Goal: Task Accomplishment & Management: Manage account settings

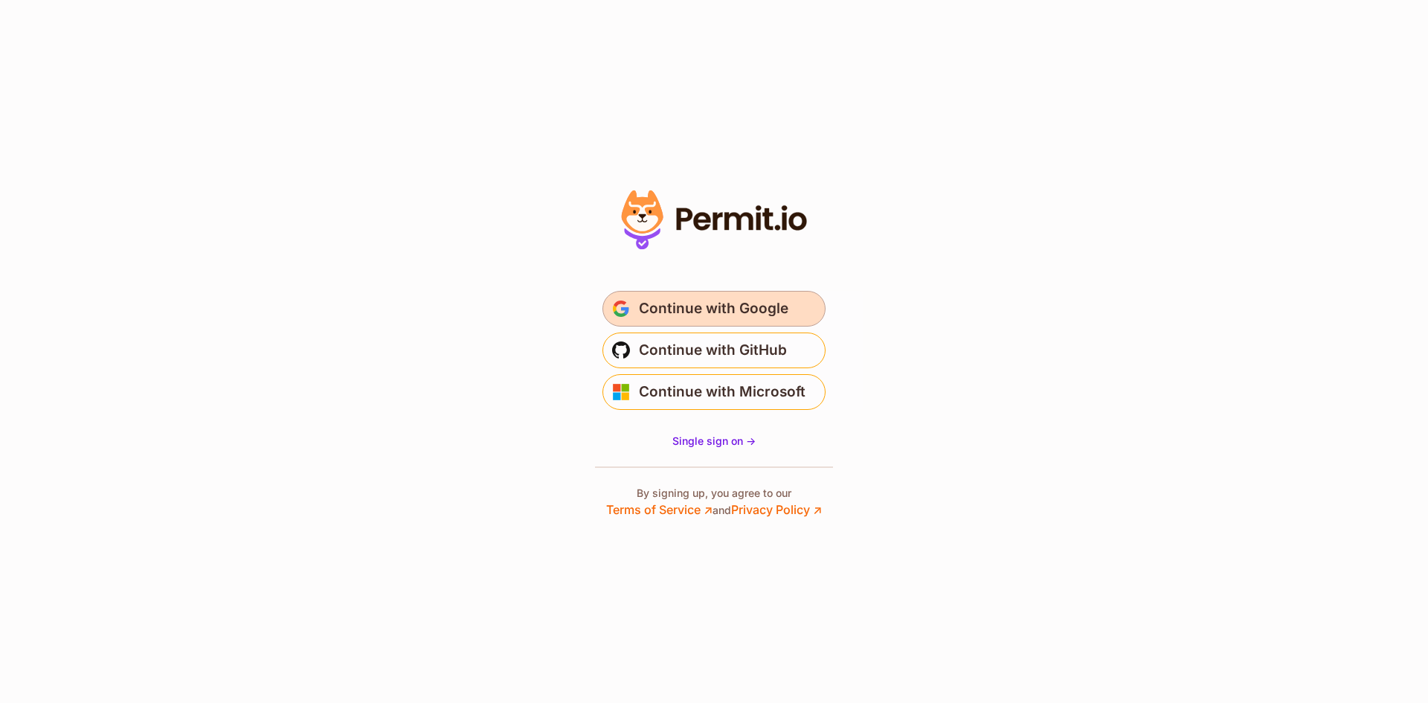
click at [660, 306] on span "Continue with Google" at bounding box center [713, 309] width 149 height 24
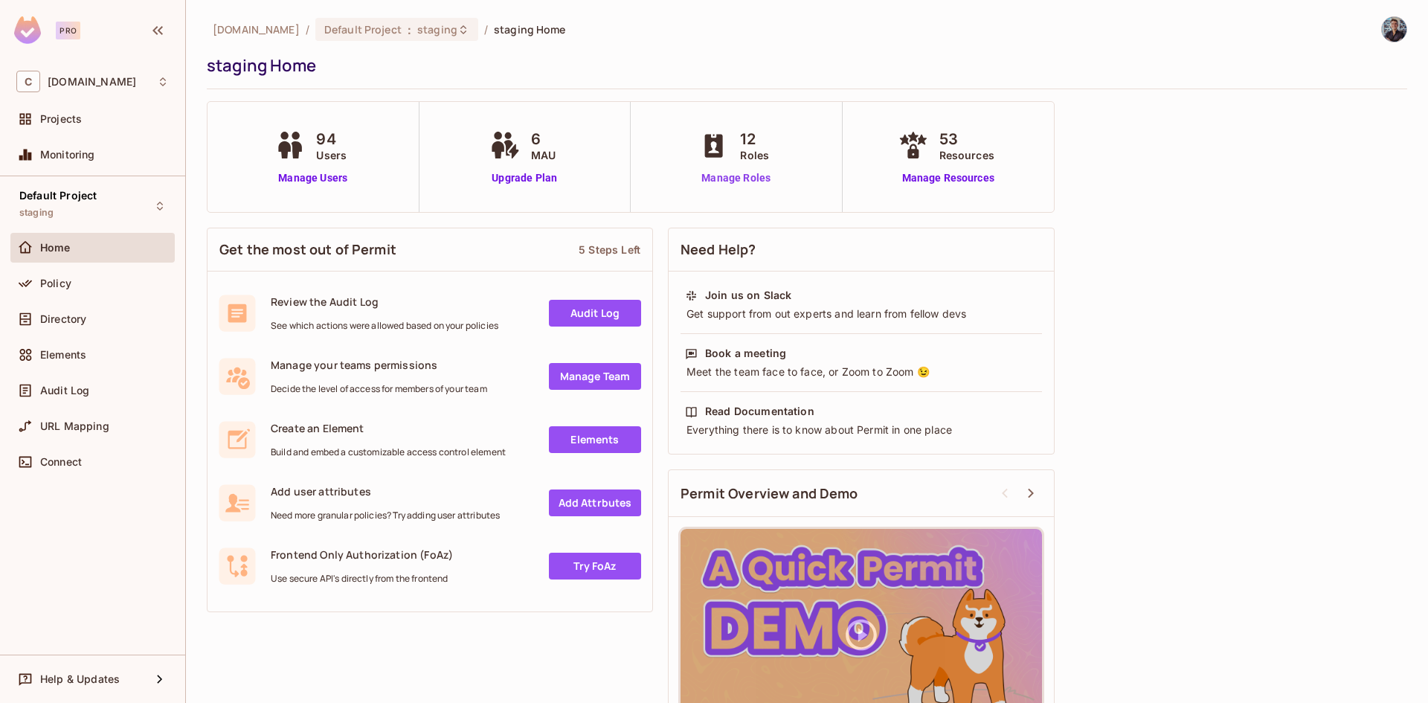
click at [721, 179] on link "Manage Roles" at bounding box center [735, 178] width 81 height 16
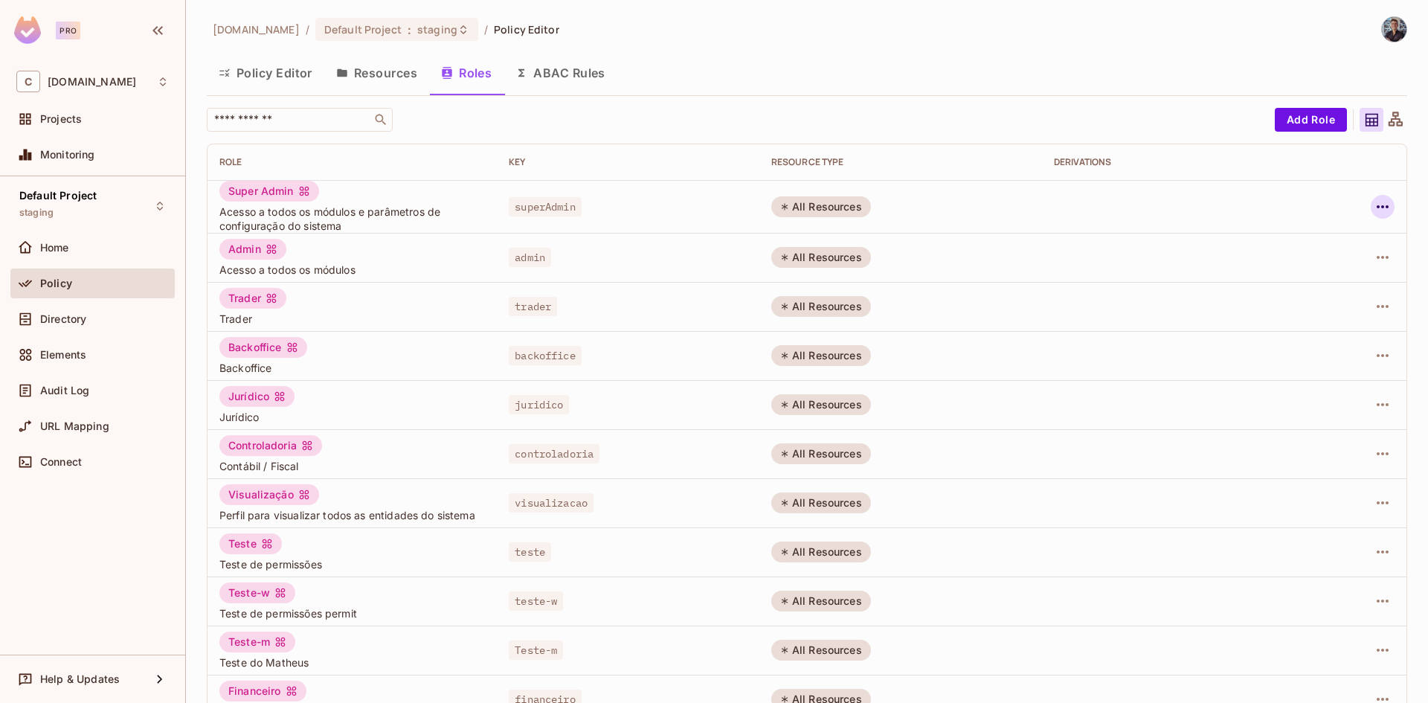
click at [1374, 210] on icon "button" at bounding box center [1383, 207] width 18 height 18
click at [1334, 239] on li "Edit Role" at bounding box center [1307, 241] width 132 height 33
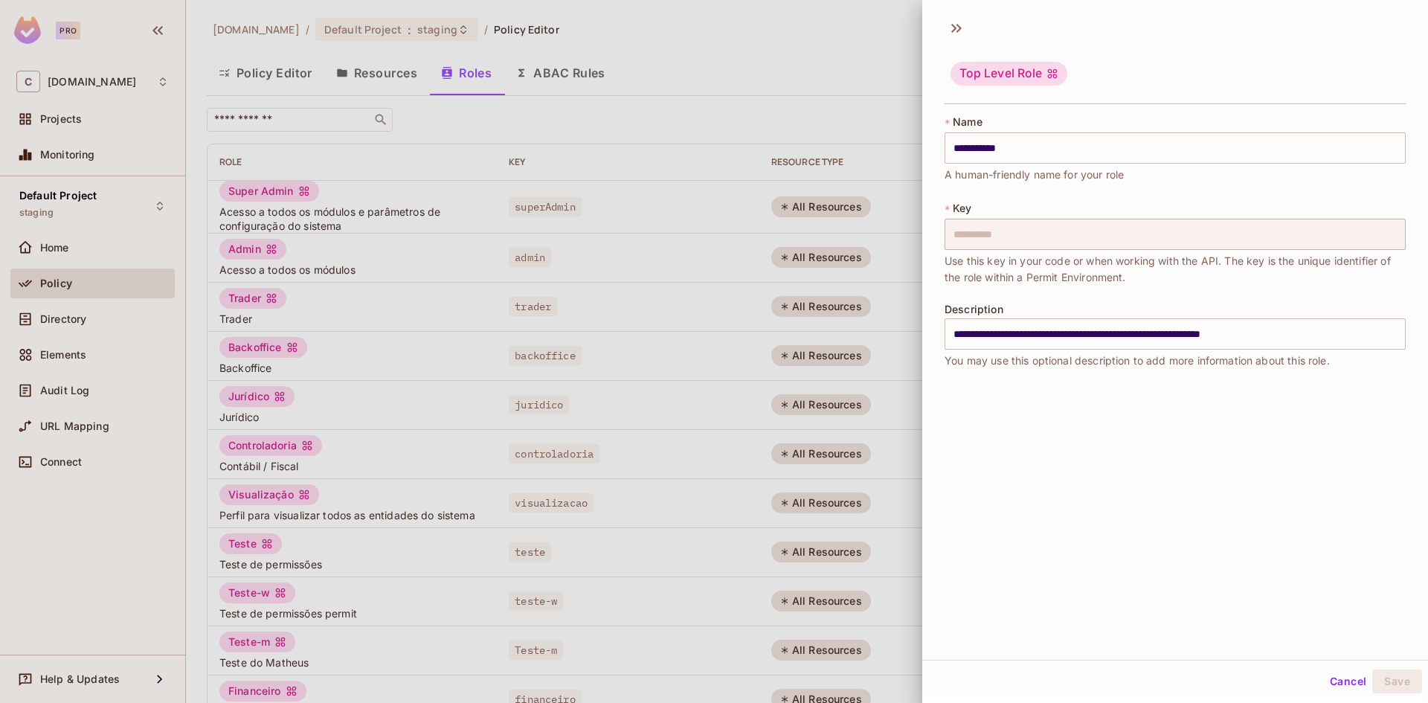
click at [846, 293] on div at bounding box center [714, 351] width 1428 height 703
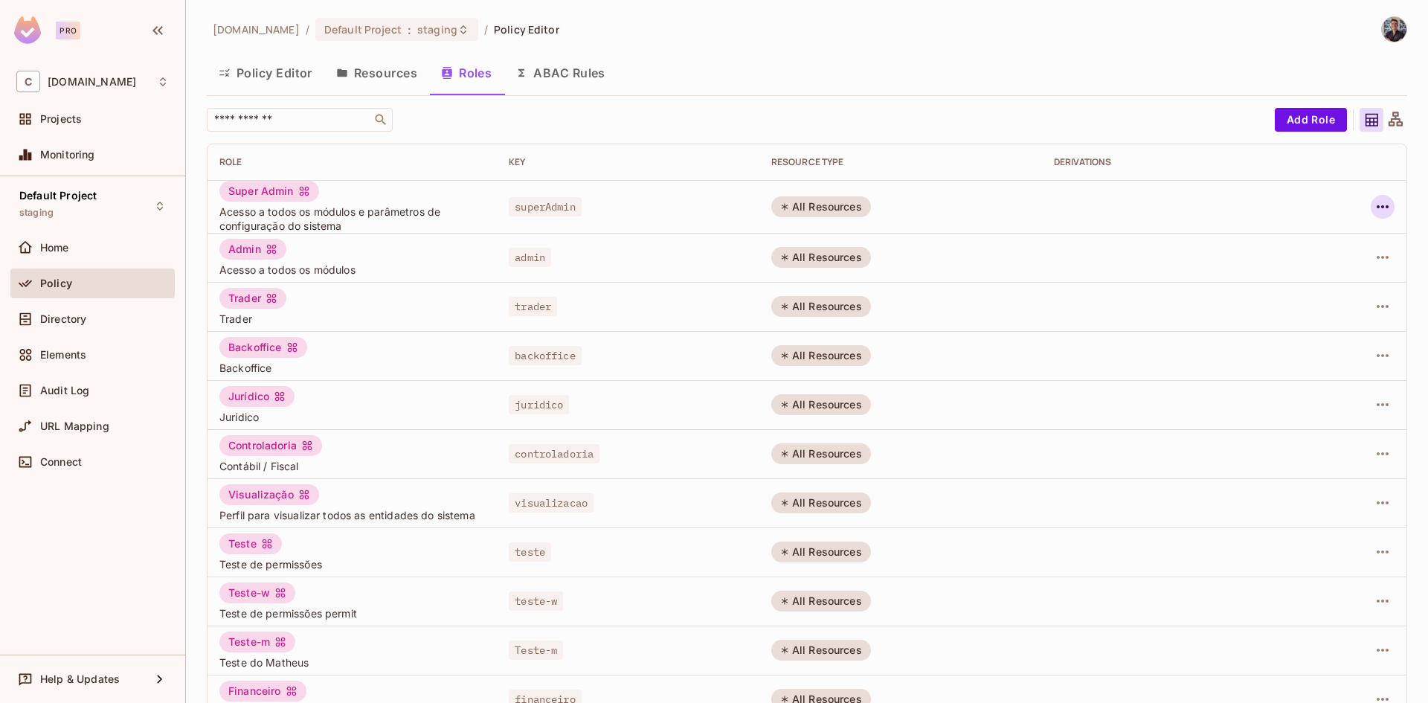
click at [1374, 206] on icon "button" at bounding box center [1383, 207] width 18 height 18
click at [1390, 106] on div at bounding box center [714, 351] width 1428 height 703
click at [1386, 121] on icon at bounding box center [1395, 120] width 19 height 19
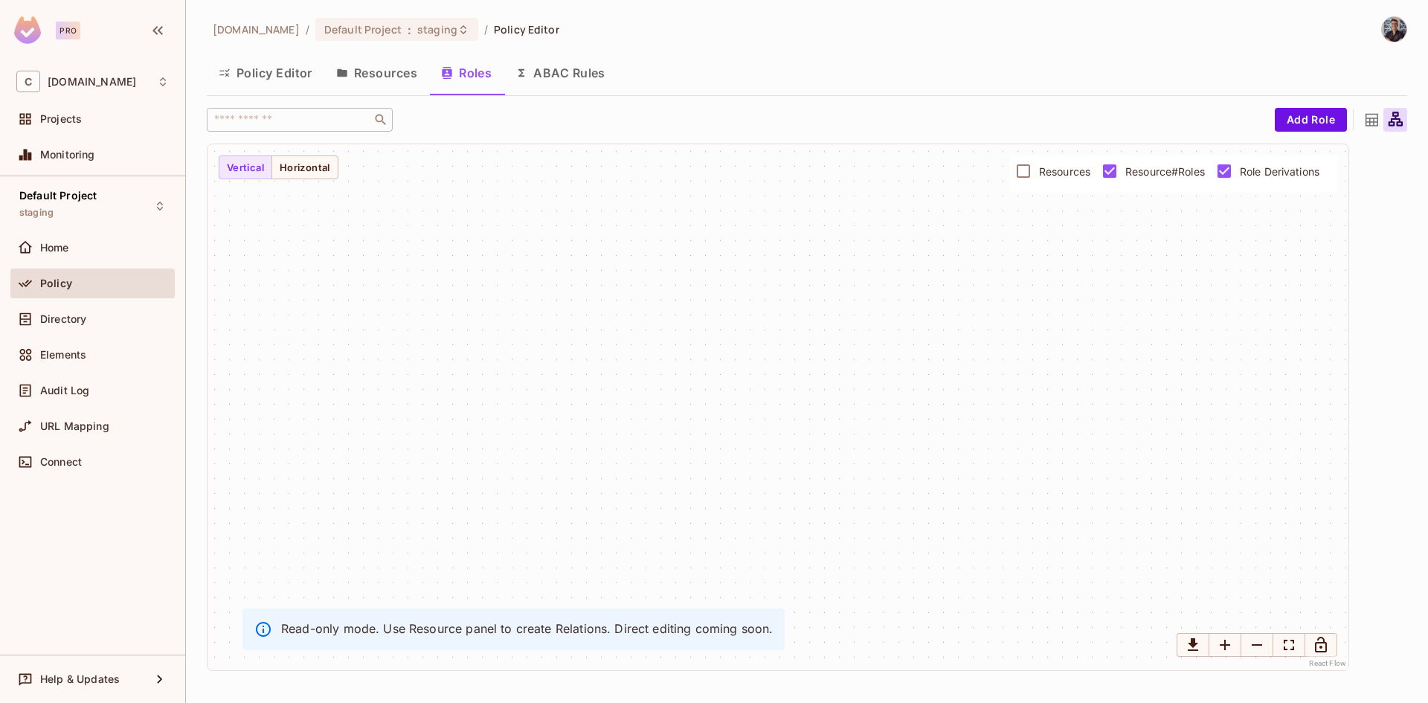
click at [1370, 118] on icon at bounding box center [1372, 120] width 19 height 19
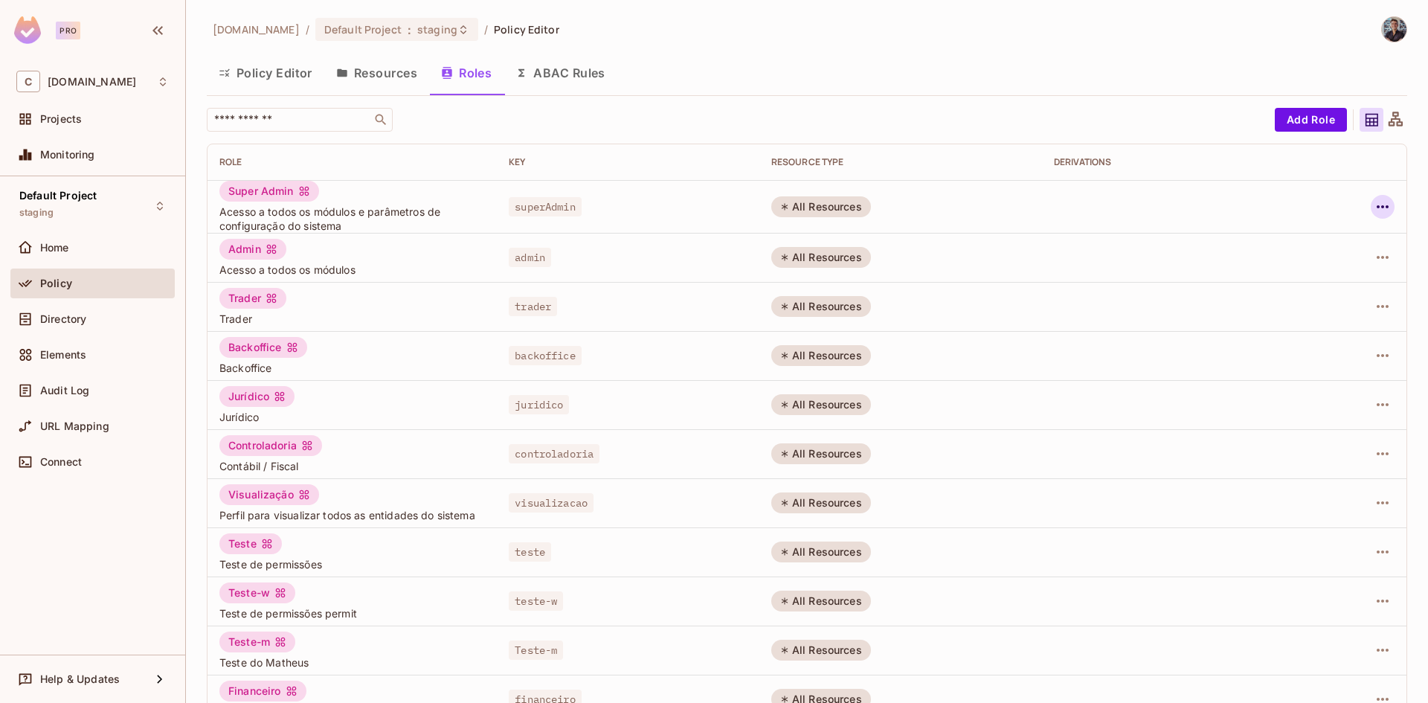
click at [1374, 213] on icon "button" at bounding box center [1383, 207] width 18 height 18
click at [1297, 268] on div "Edit Attributes" at bounding box center [1320, 273] width 74 height 15
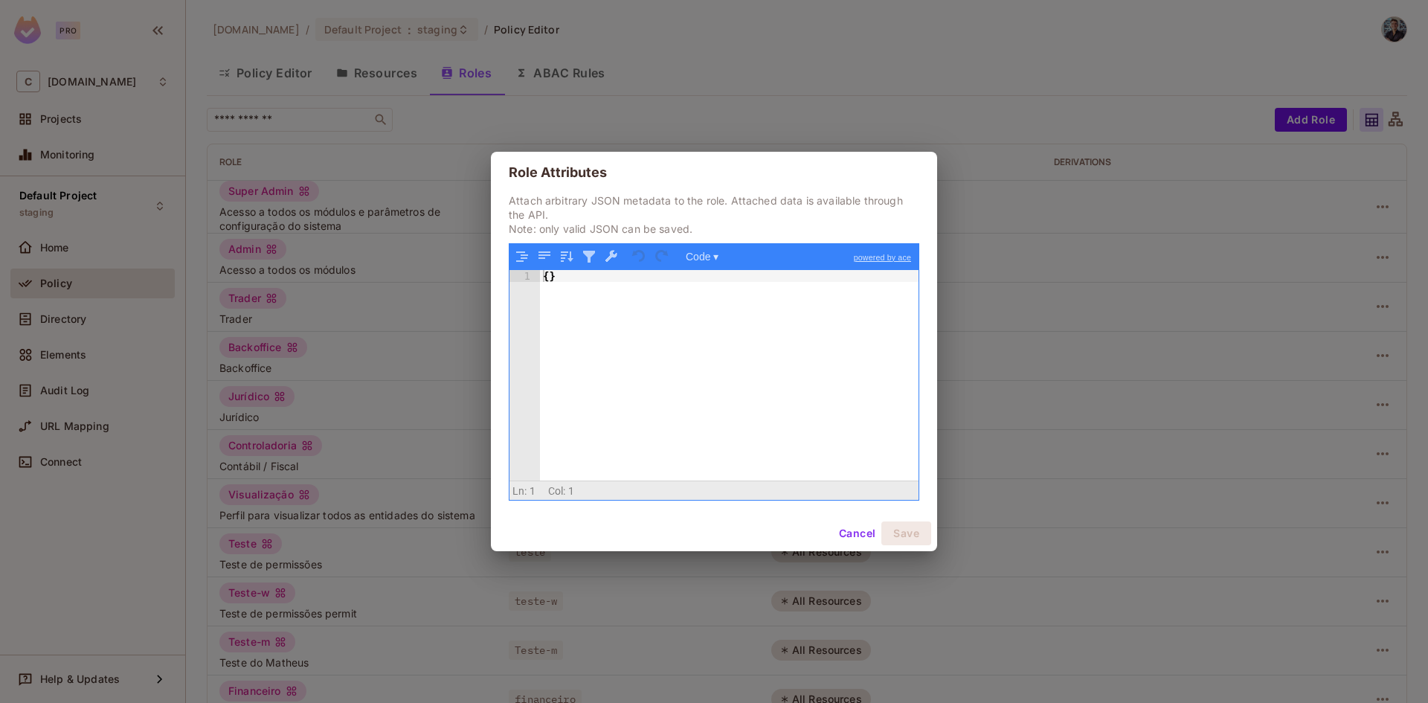
drag, startPoint x: 1274, startPoint y: 287, endPoint x: 1425, endPoint y: 178, distance: 186.4
click at [1275, 286] on div "Role Attributes Attach arbitrary JSON metadata to the role. Attached data is av…" at bounding box center [714, 351] width 1428 height 703
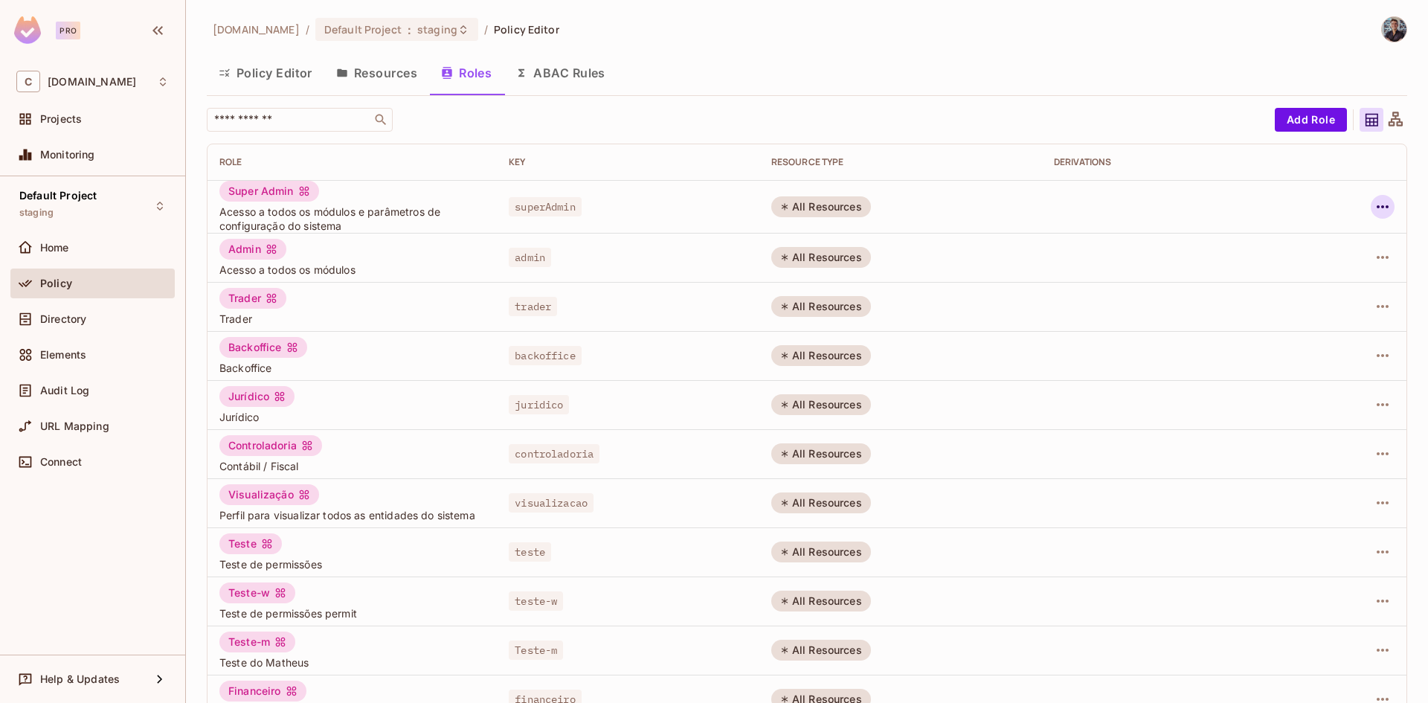
click at [1374, 206] on icon "button" at bounding box center [1383, 207] width 18 height 18
click at [1308, 247] on div "Edit Role" at bounding box center [1305, 241] width 45 height 15
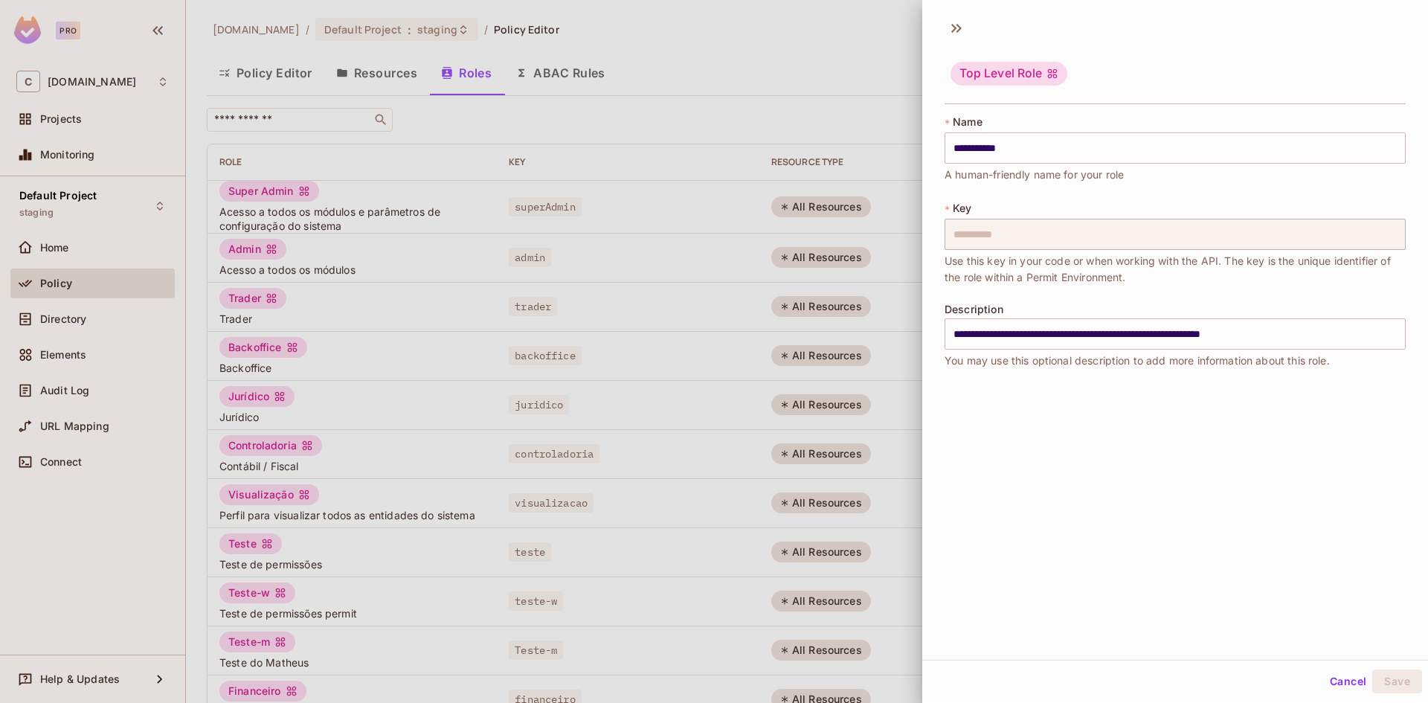
click at [861, 101] on div at bounding box center [714, 351] width 1428 height 703
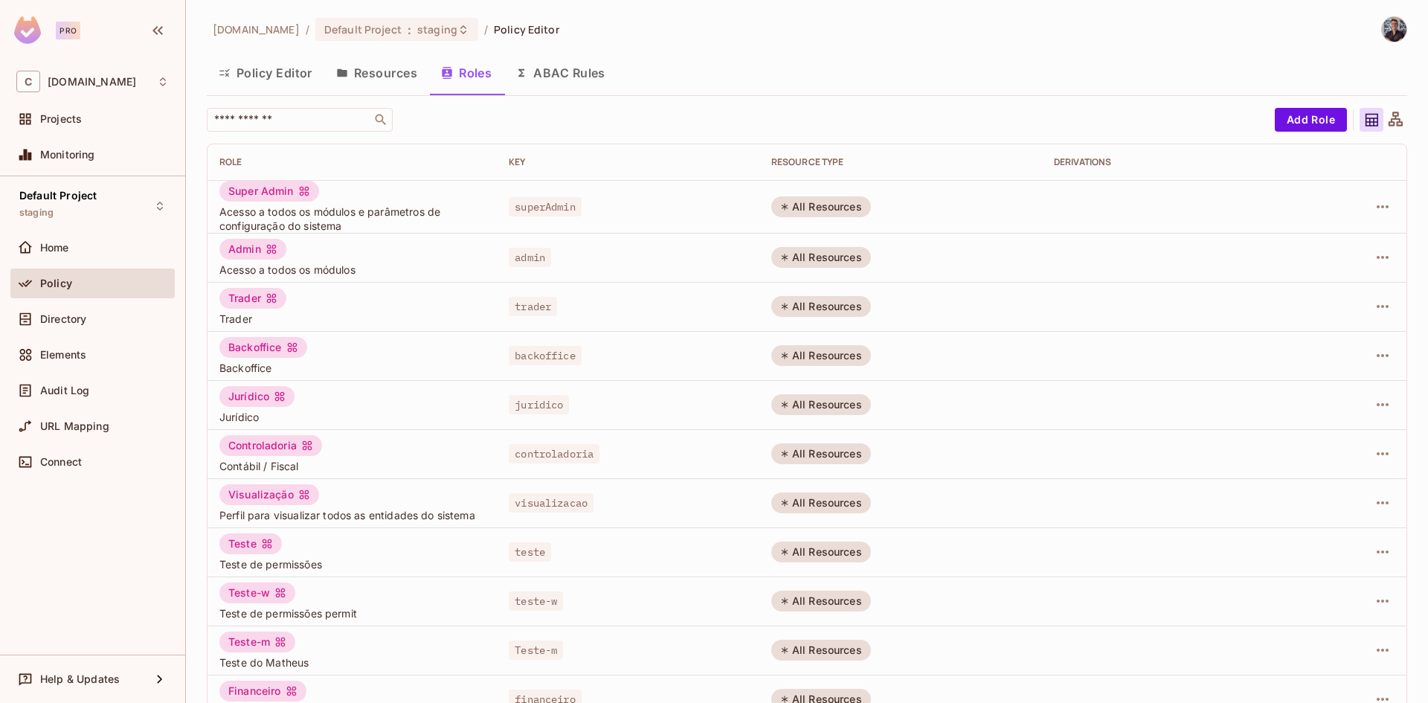
click at [402, 77] on button "Resources" at bounding box center [376, 72] width 105 height 37
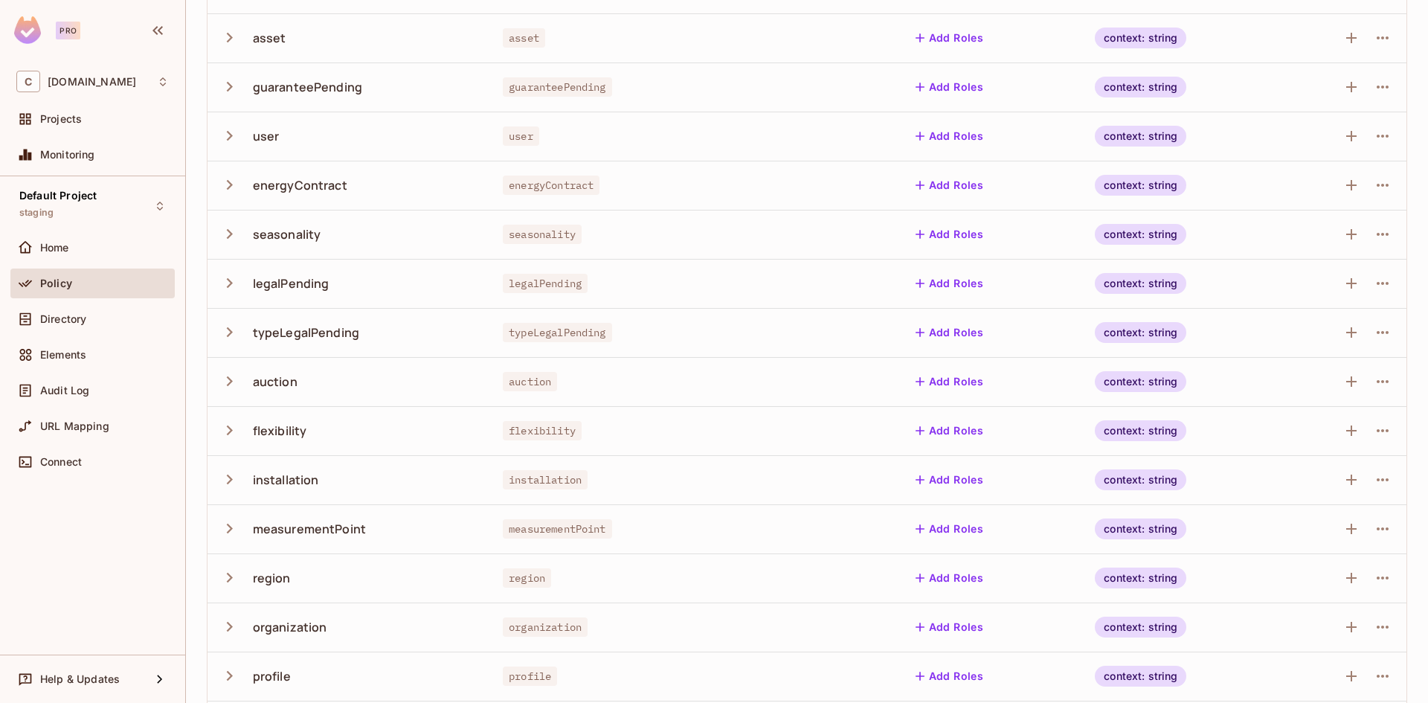
scroll to position [275, 0]
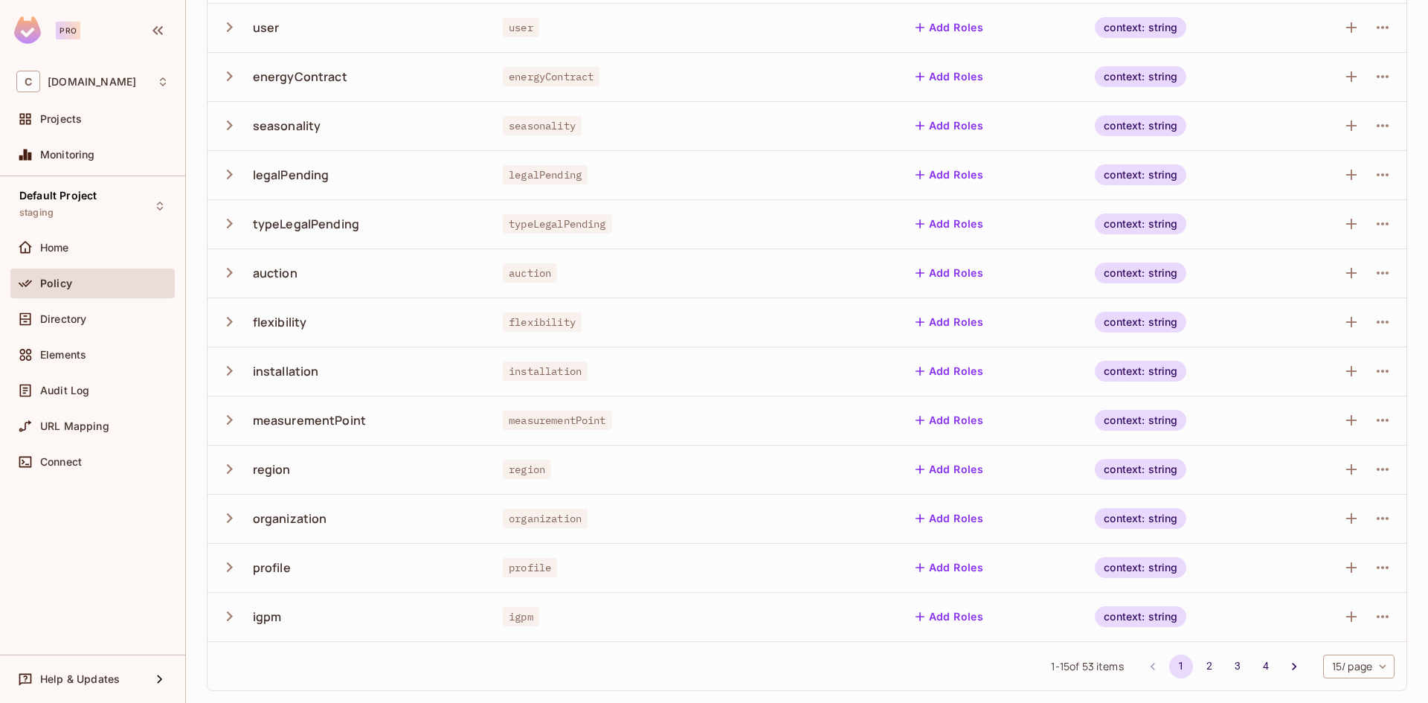
click at [228, 620] on icon "button" at bounding box center [230, 616] width 6 height 10
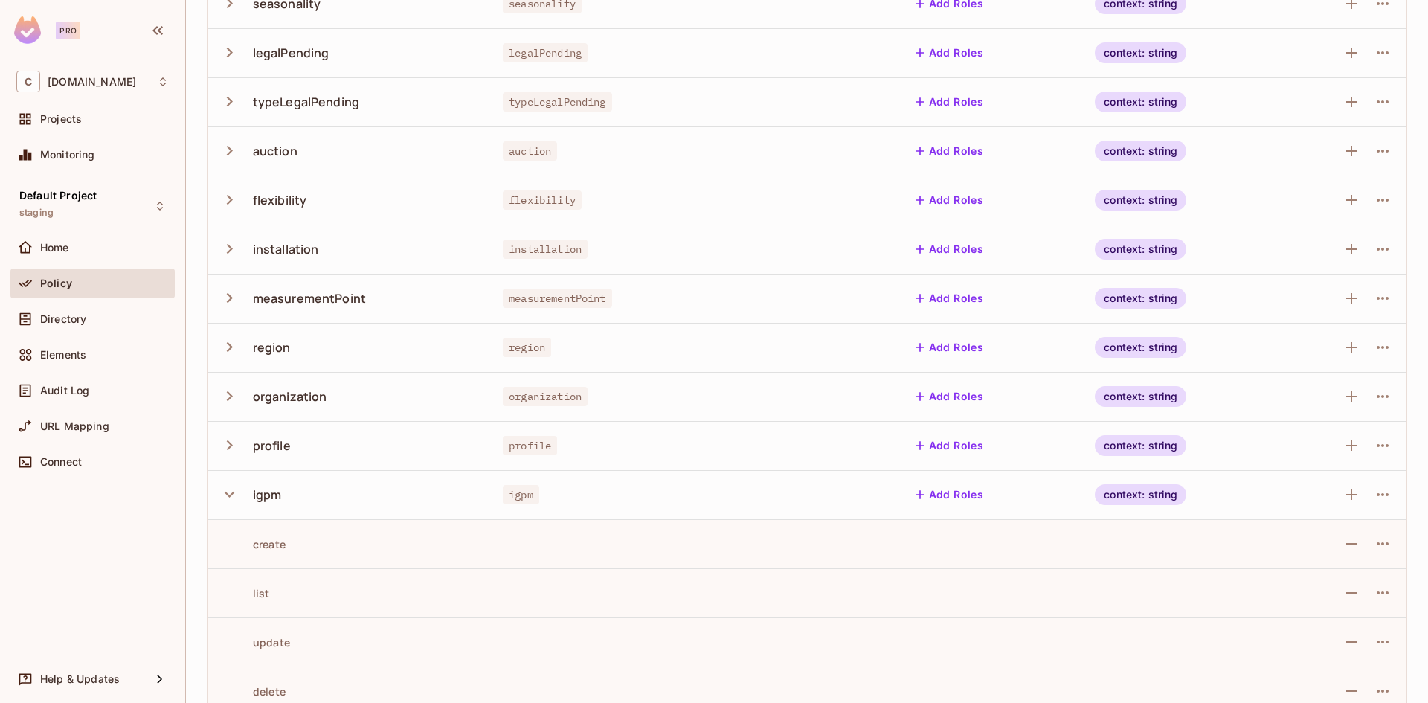
click at [228, 494] on icon "button" at bounding box center [229, 494] width 20 height 20
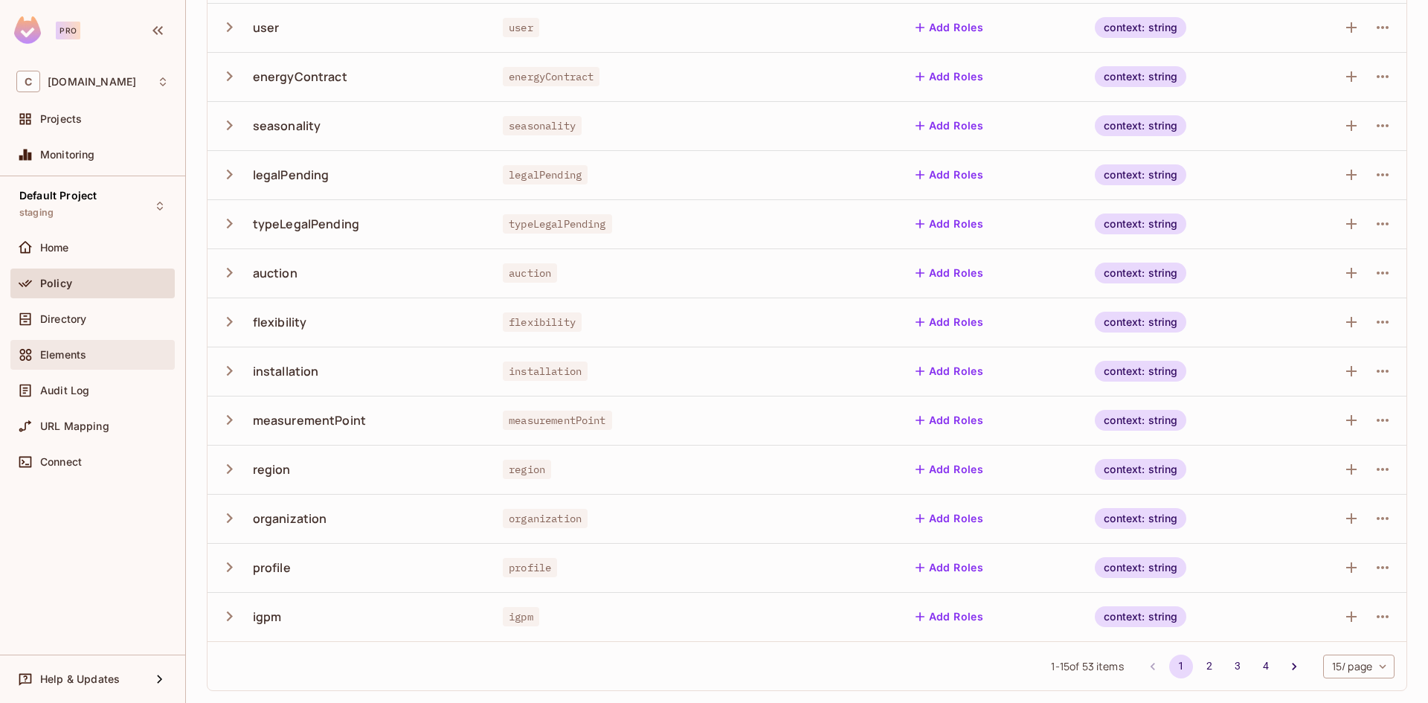
click at [78, 340] on div "Elements" at bounding box center [92, 355] width 164 height 30
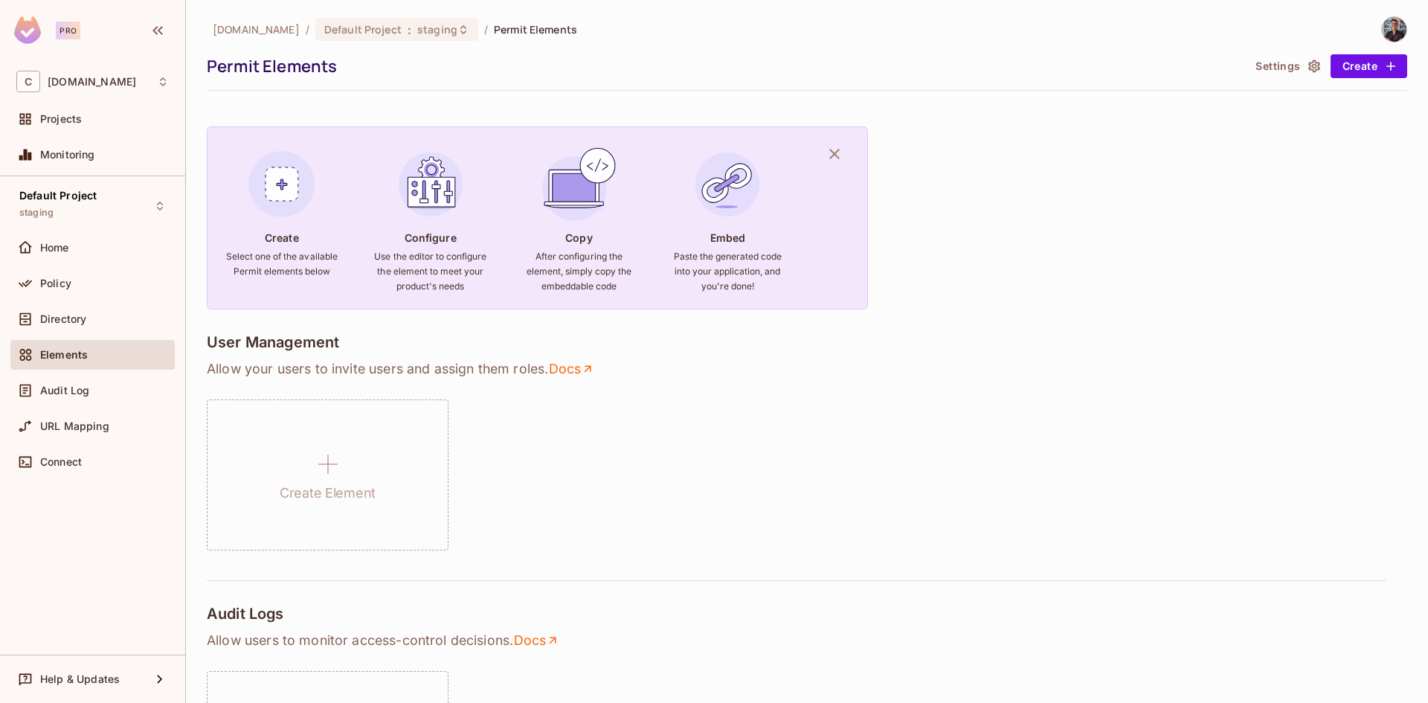
drag, startPoint x: 69, startPoint y: 30, endPoint x: 25, endPoint y: 36, distance: 45.0
click at [68, 31] on div "Pro" at bounding box center [68, 31] width 25 height 18
click at [27, 69] on div "C casadosventos.com.br" at bounding box center [92, 81] width 164 height 33
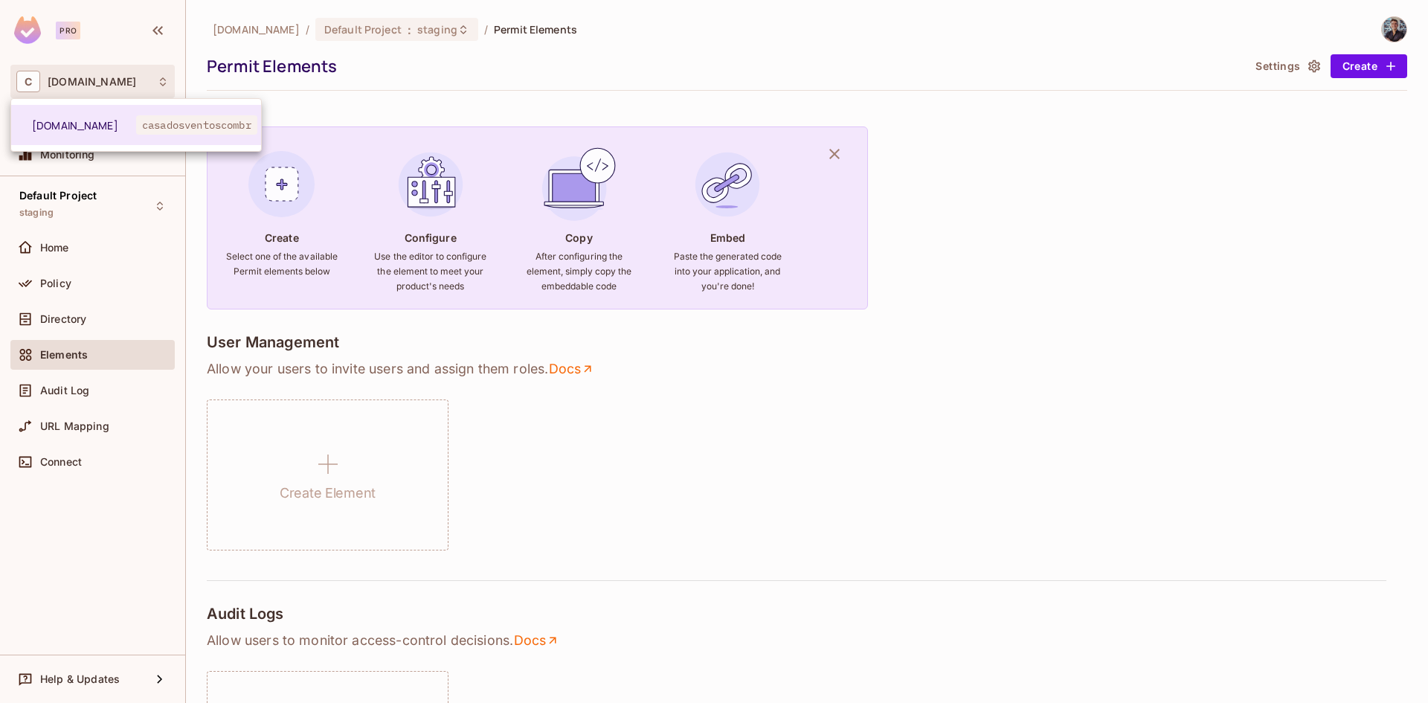
click at [221, 28] on div at bounding box center [714, 351] width 1428 height 703
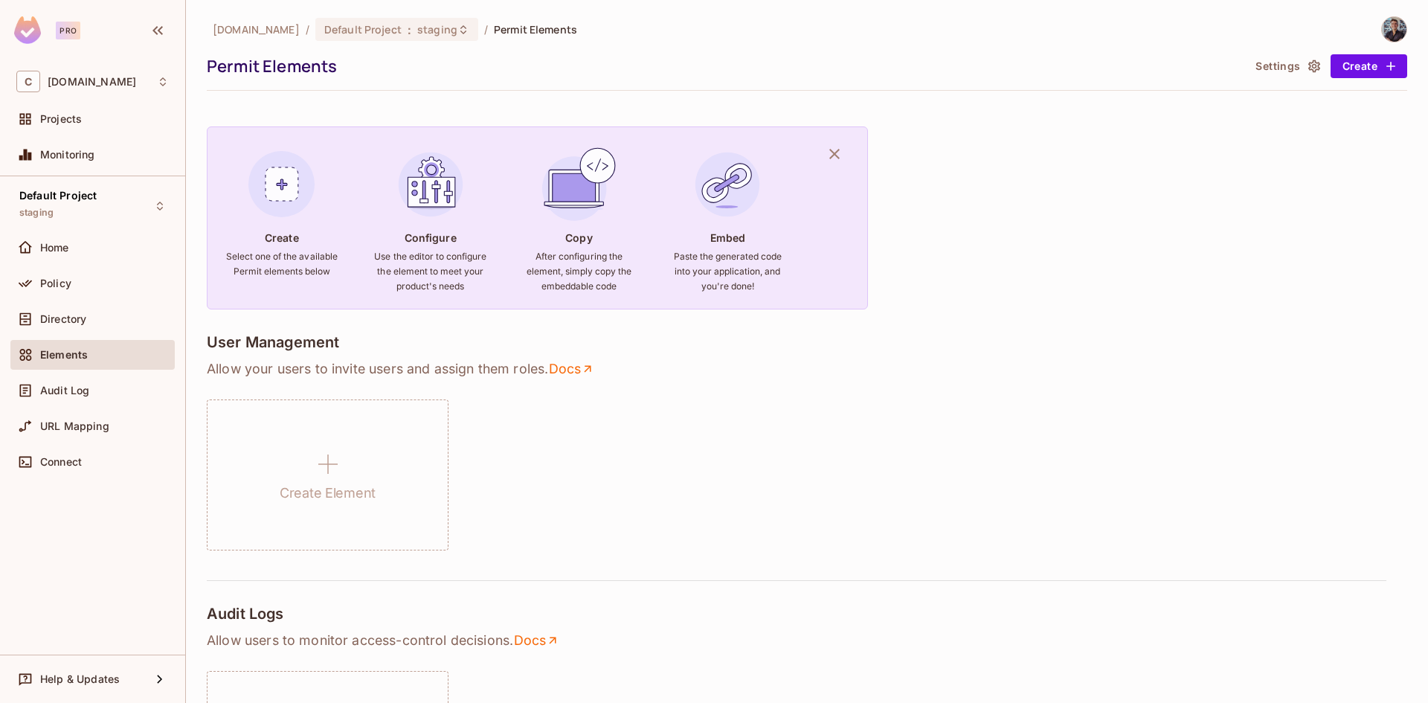
drag, startPoint x: 231, startPoint y: 28, endPoint x: 372, endPoint y: 9, distance: 142.6
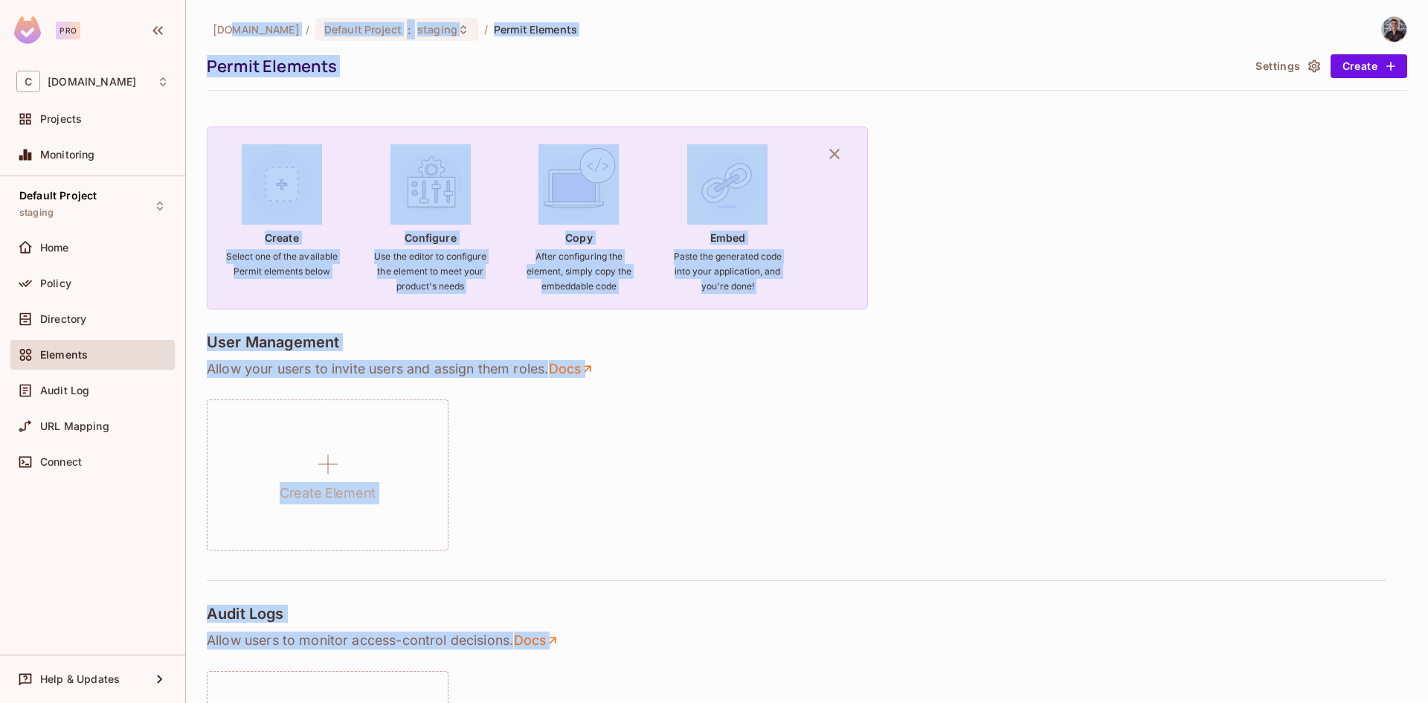
click at [372, 9] on div "casadosventos.com.br / Default Project : staging / Permit Elements Permit Eleme…" at bounding box center [807, 351] width 1242 height 703
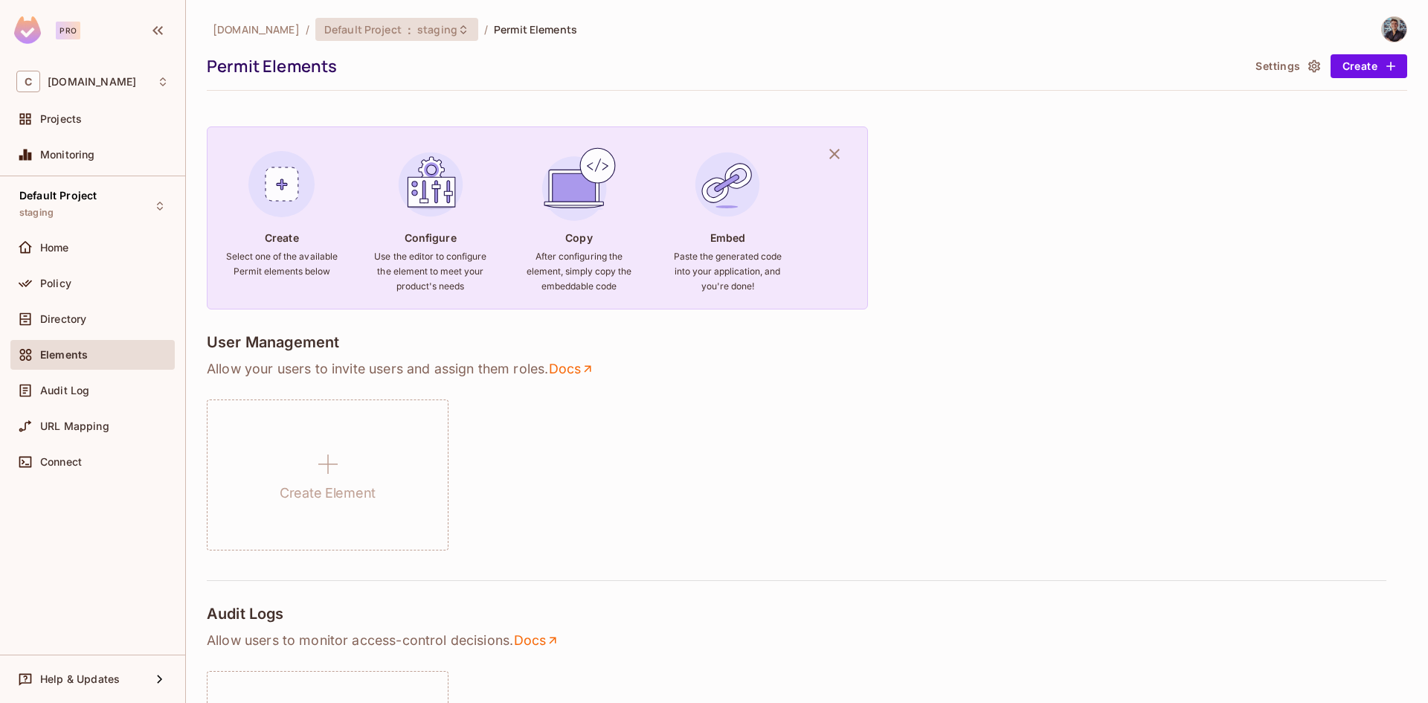
click at [388, 30] on span "Default Project" at bounding box center [362, 29] width 77 height 14
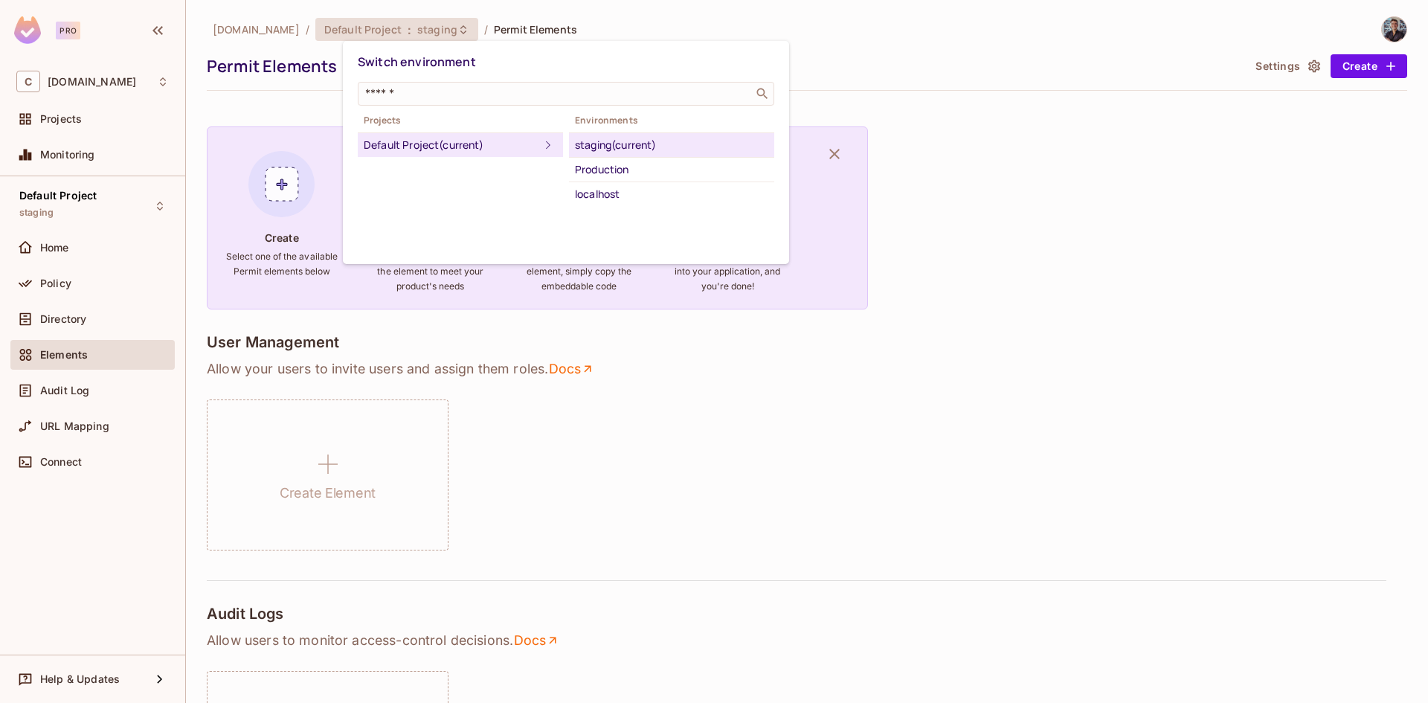
drag, startPoint x: 289, startPoint y: 35, endPoint x: 292, endPoint y: 27, distance: 8.7
click at [289, 35] on div at bounding box center [714, 351] width 1428 height 703
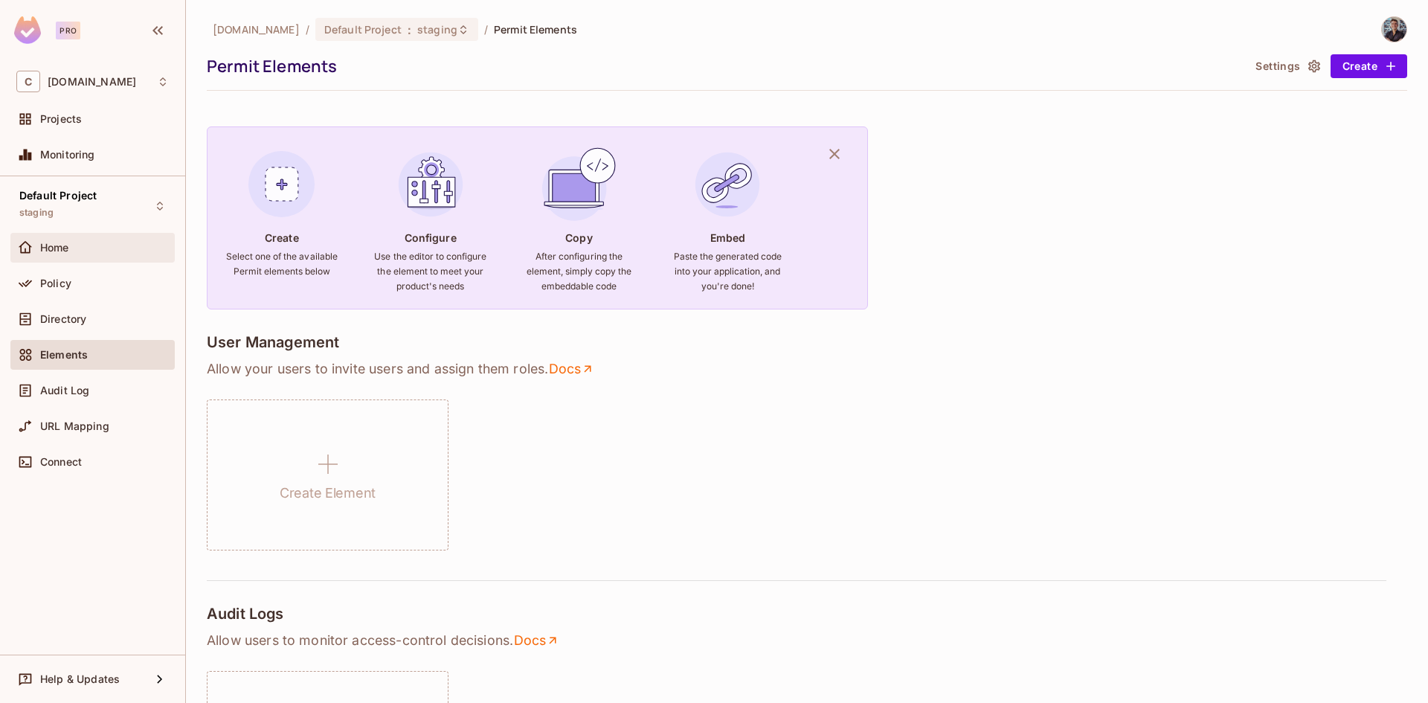
click at [72, 247] on div "Home" at bounding box center [104, 248] width 129 height 12
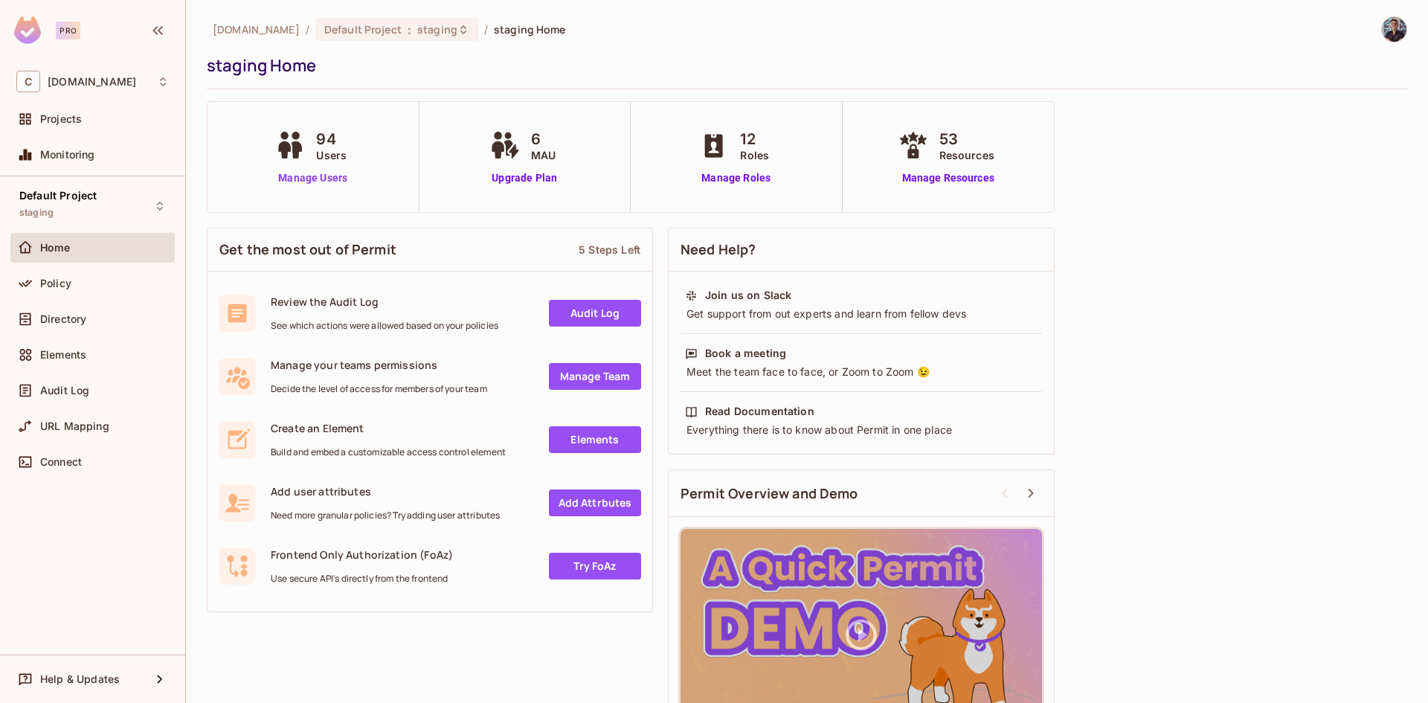
click at [329, 180] on link "Manage Users" at bounding box center [312, 178] width 83 height 16
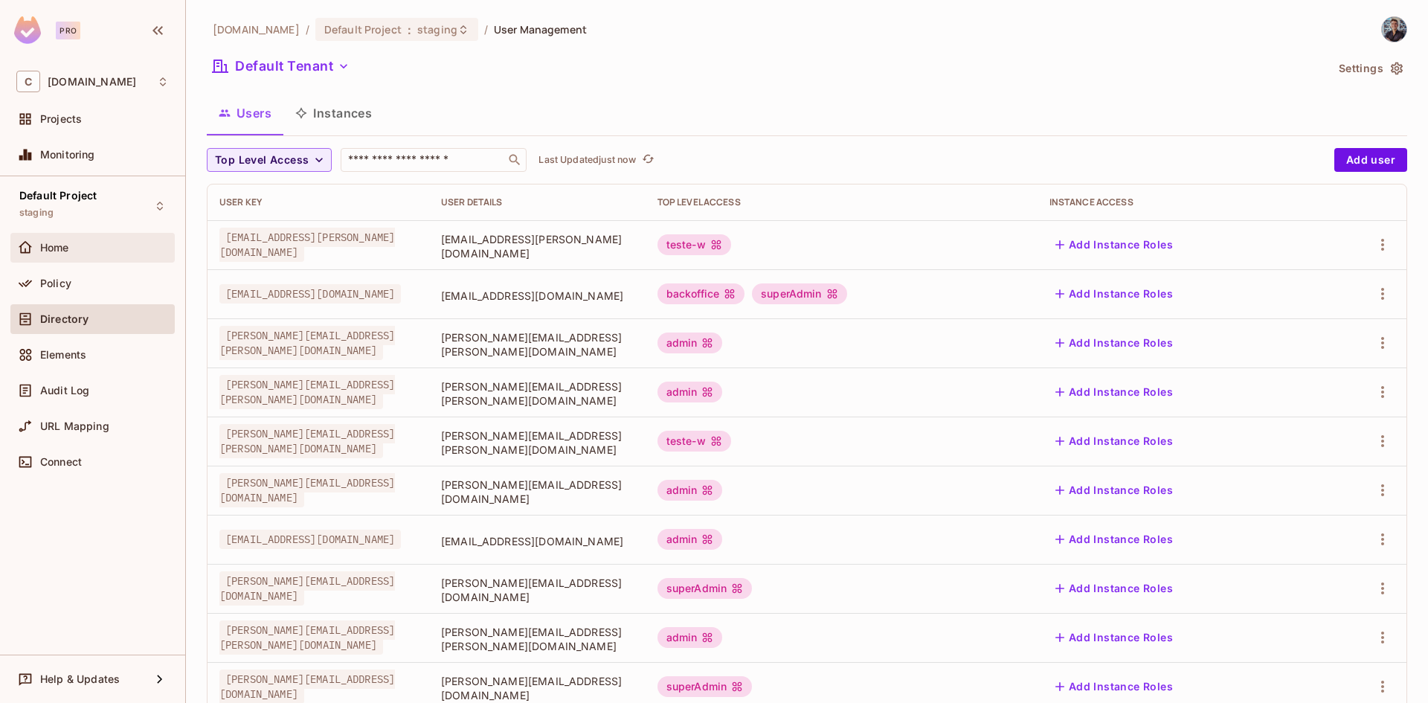
click at [79, 251] on div "Home" at bounding box center [104, 248] width 129 height 12
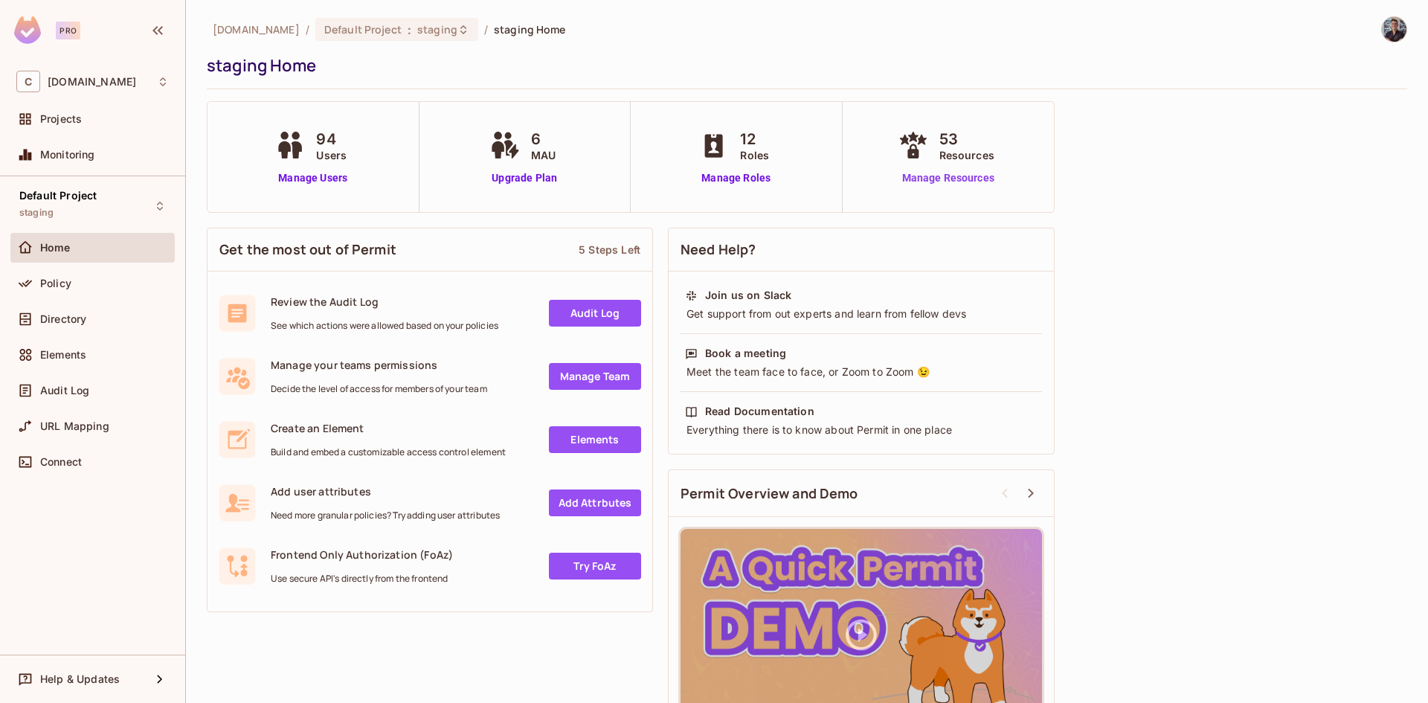
click at [960, 179] on link "Manage Resources" at bounding box center [948, 178] width 107 height 16
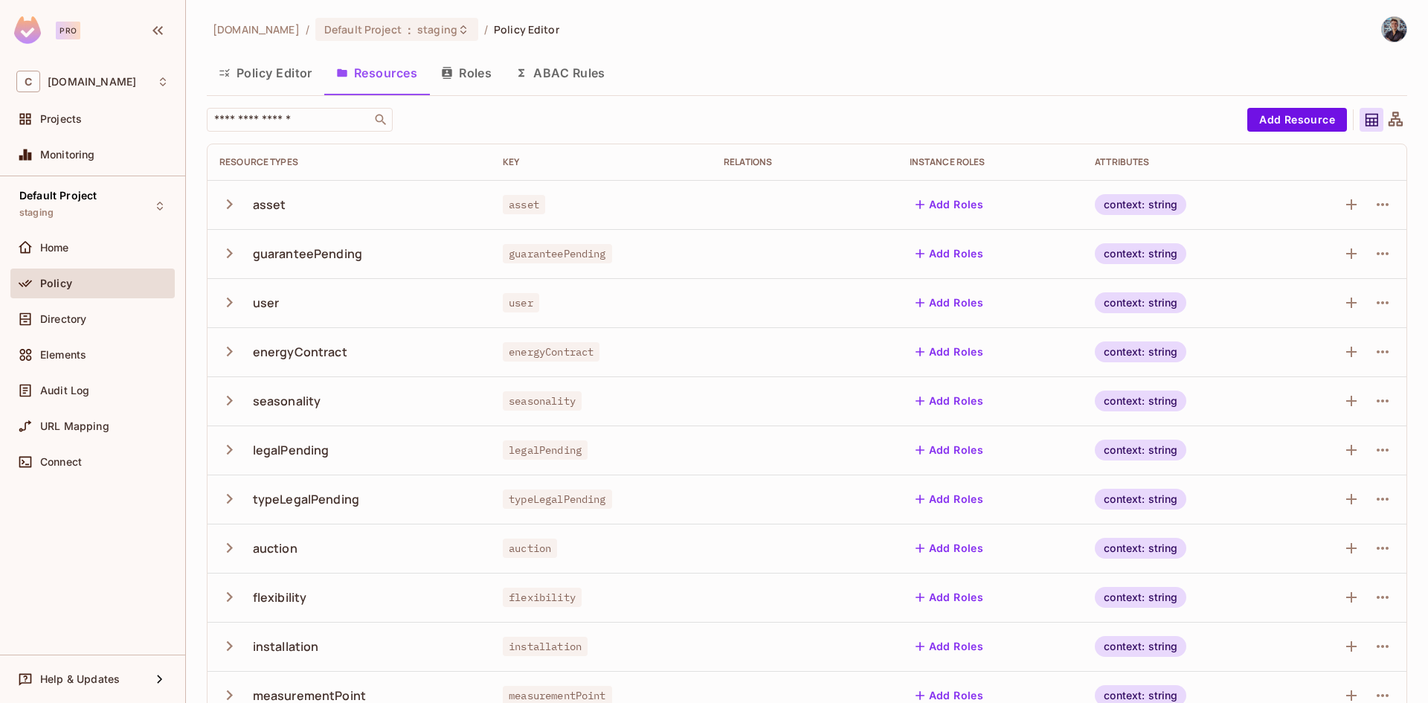
click at [486, 71] on button "Roles" at bounding box center [466, 72] width 74 height 37
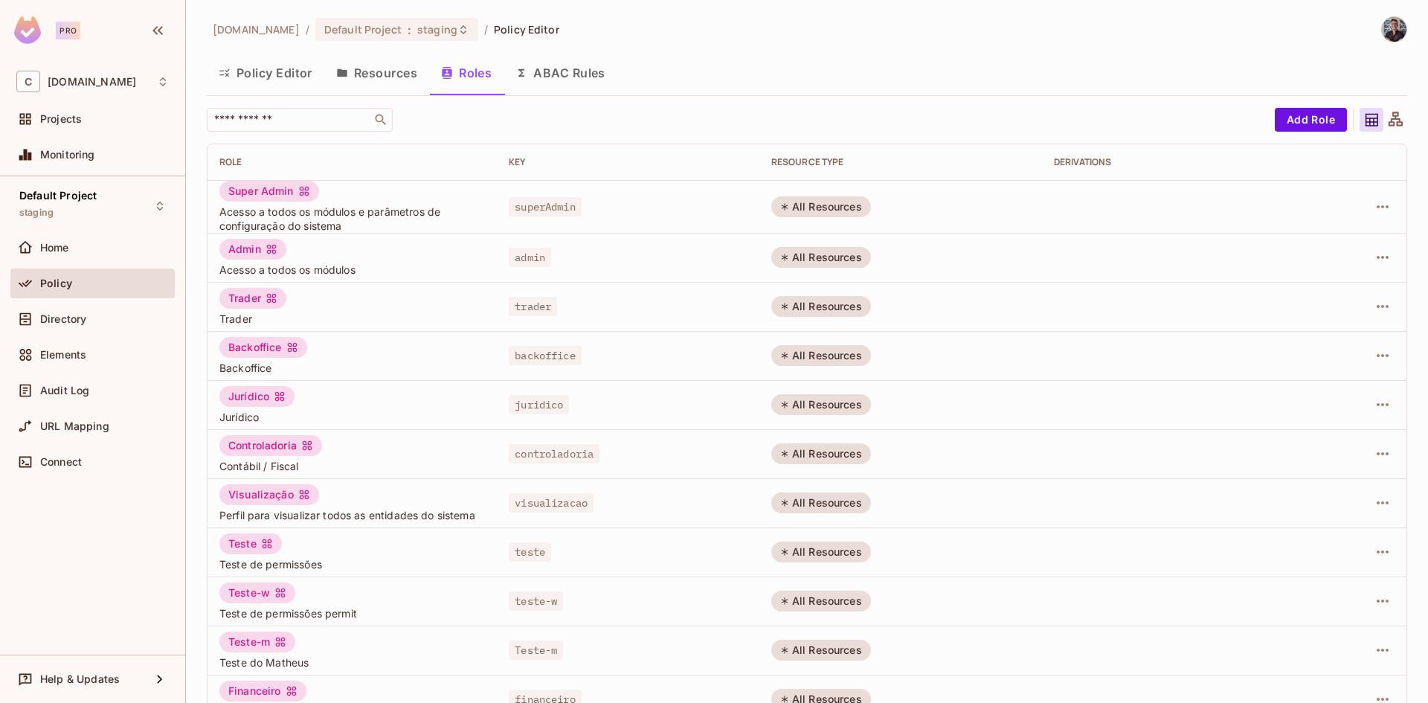
scroll to position [83, 0]
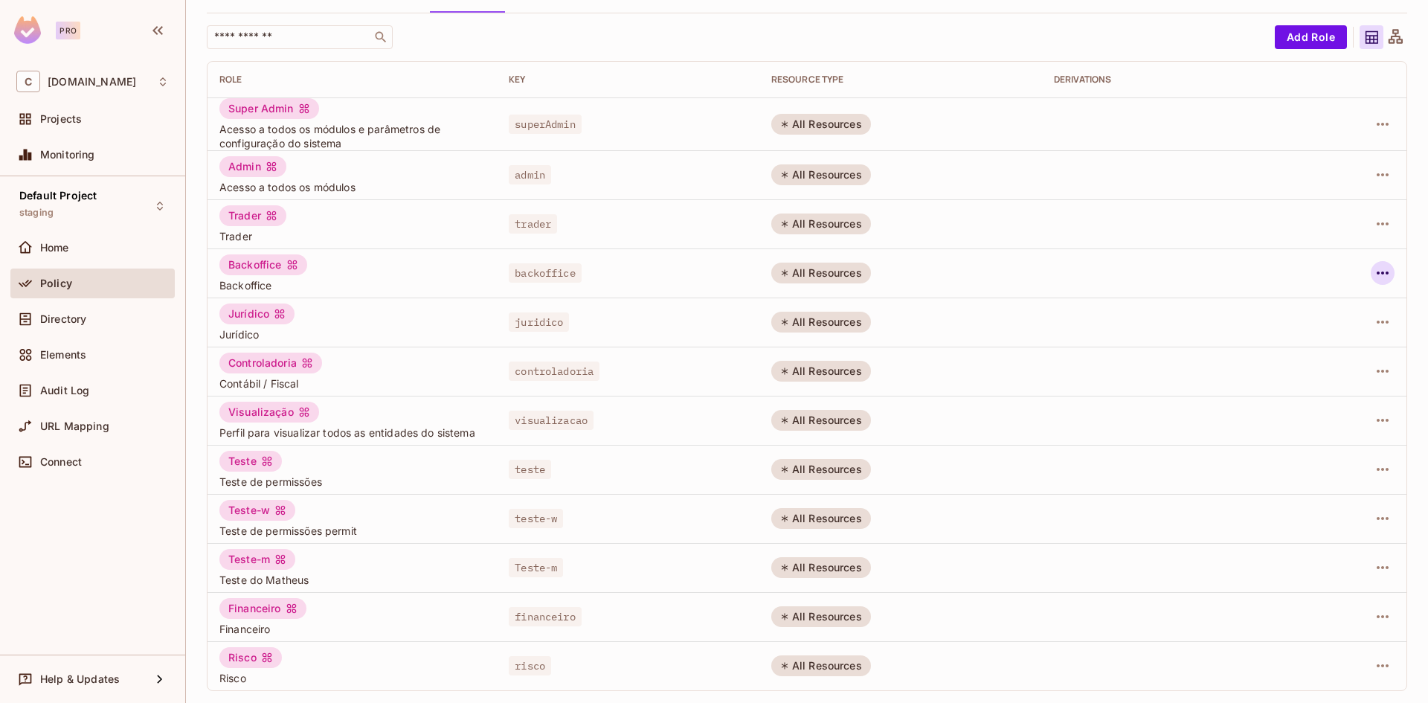
click at [1377, 274] on icon "button" at bounding box center [1383, 272] width 12 height 3
click at [1297, 308] on div "Edit Role" at bounding box center [1305, 307] width 45 height 15
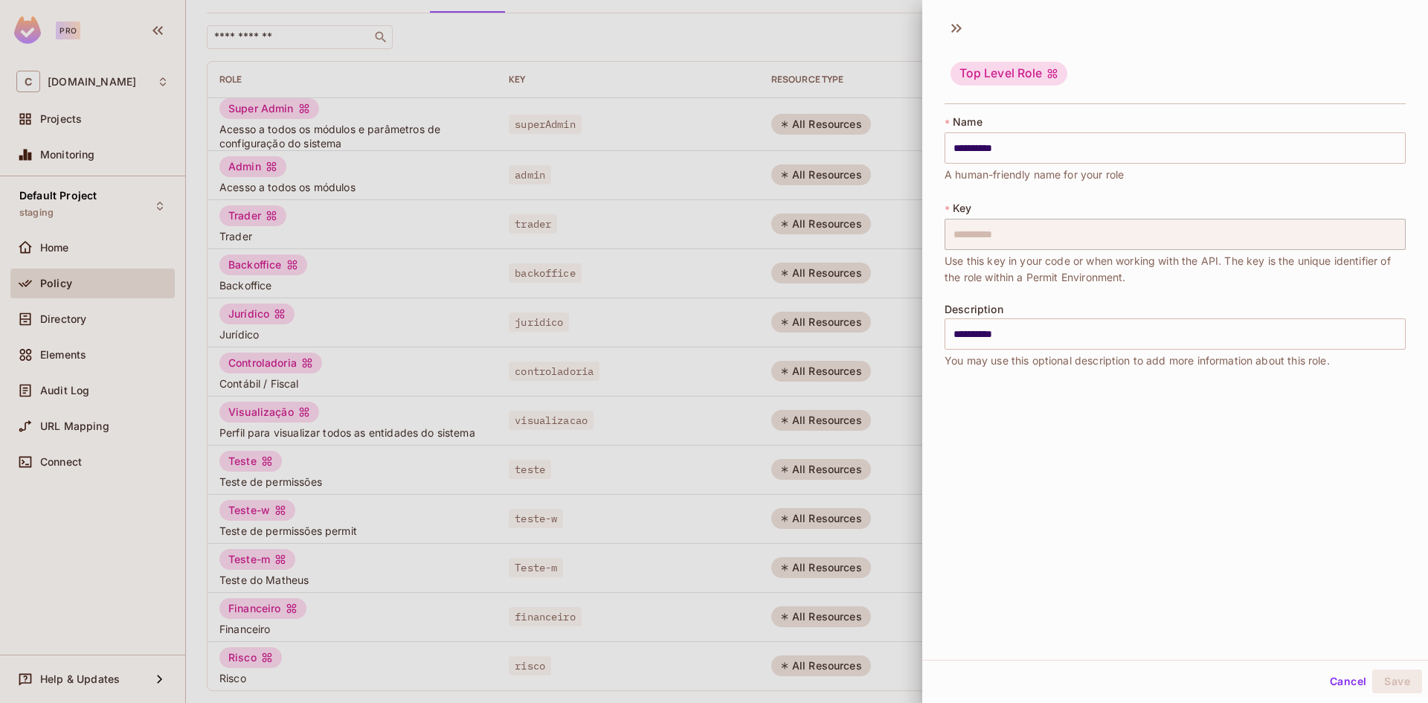
click at [827, 363] on div at bounding box center [714, 351] width 1428 height 703
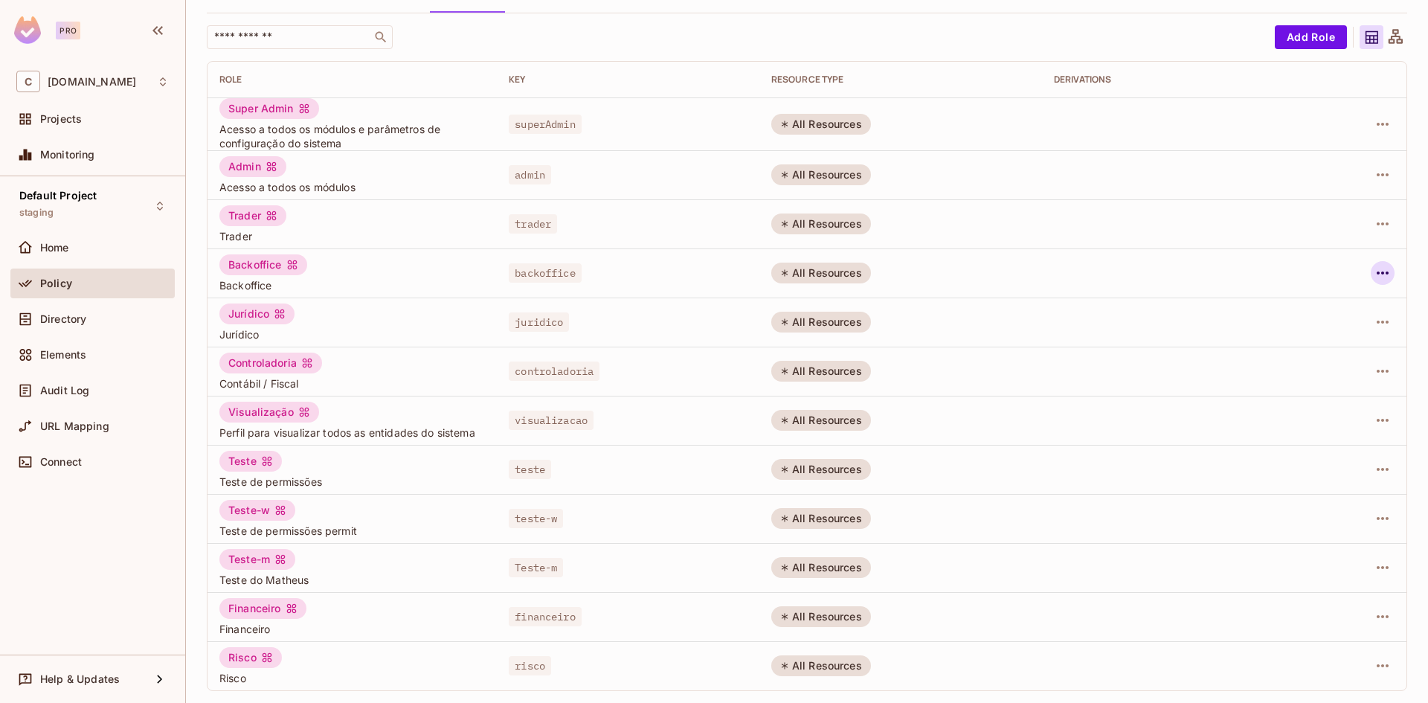
click at [1377, 271] on icon "button" at bounding box center [1383, 273] width 18 height 18
click at [1326, 337] on div "Edit Attributes" at bounding box center [1320, 339] width 74 height 15
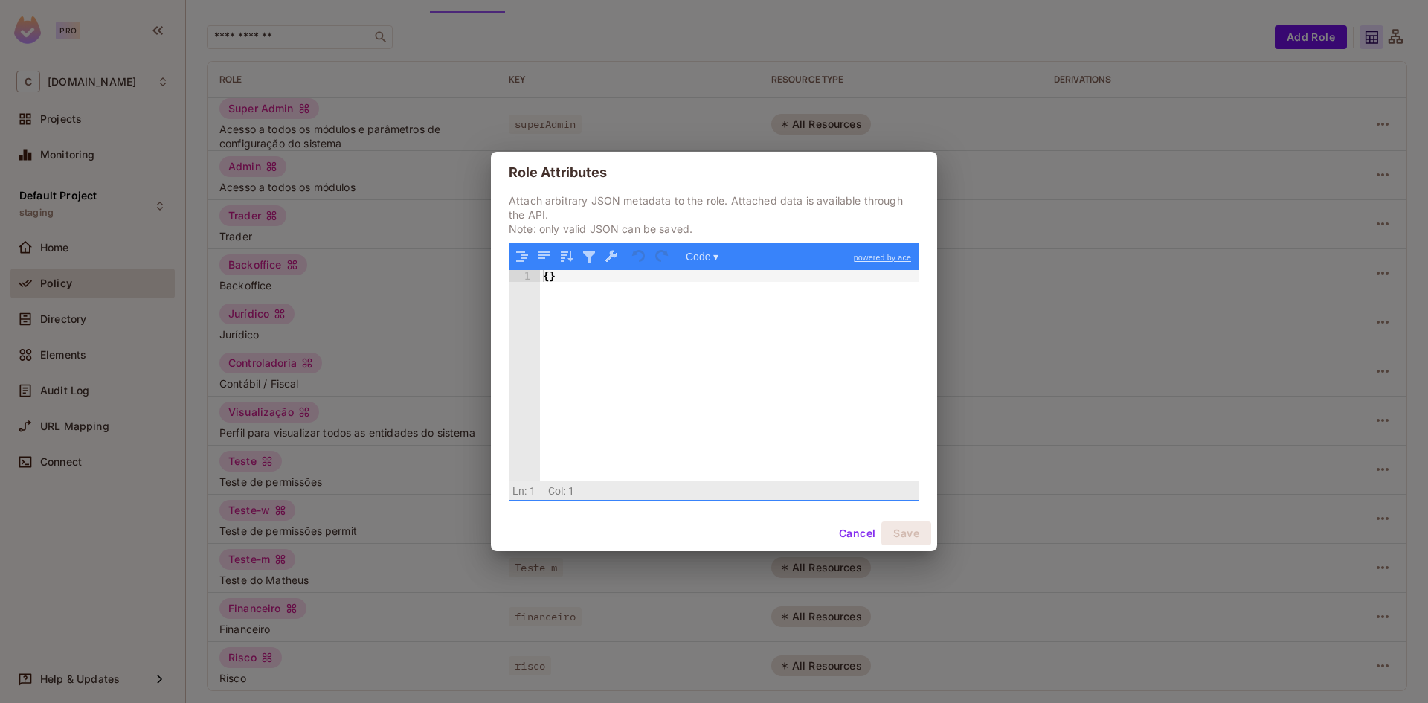
click at [1038, 311] on div "Role Attributes Attach arbitrary JSON metadata to the role. Attached data is av…" at bounding box center [714, 351] width 1428 height 703
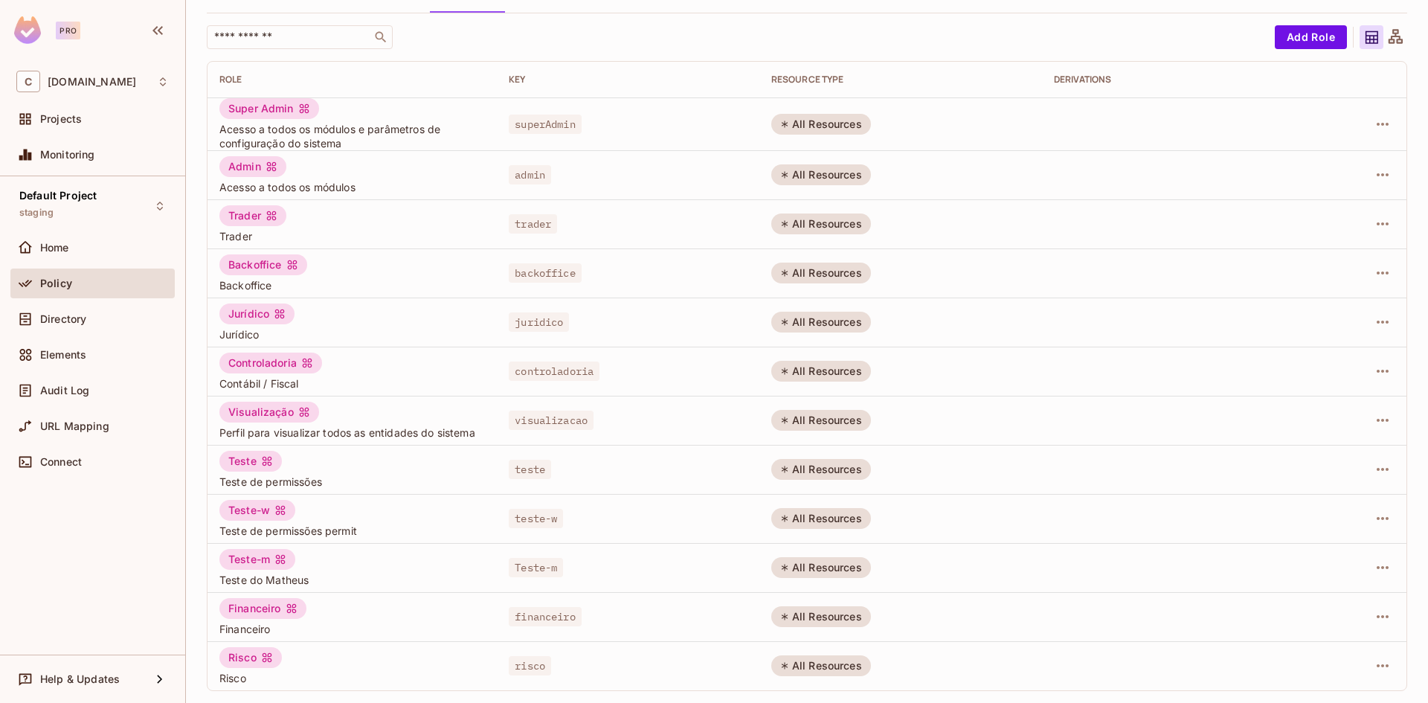
drag, startPoint x: 283, startPoint y: 261, endPoint x: 304, endPoint y: 262, distance: 20.8
click at [283, 262] on div "Backoffice" at bounding box center [263, 264] width 88 height 21
drag, startPoint x: 563, startPoint y: 271, endPoint x: 776, endPoint y: 272, distance: 212.7
click at [626, 272] on div "backoffice" at bounding box center [628, 273] width 239 height 15
click at [824, 275] on div "All Resources" at bounding box center [821, 273] width 100 height 21
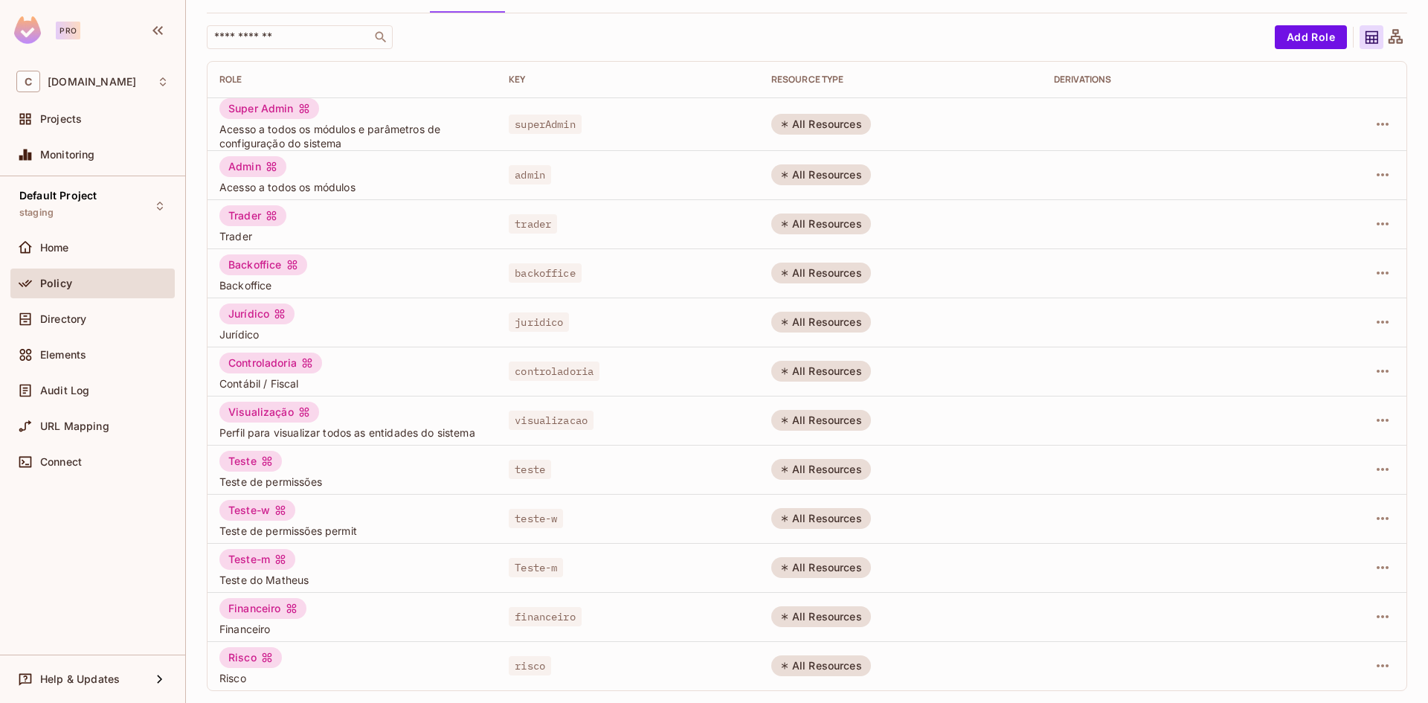
click at [794, 274] on div "All Resources" at bounding box center [821, 273] width 100 height 21
drag, startPoint x: 235, startPoint y: 213, endPoint x: 232, endPoint y: 231, distance: 17.4
click at [234, 218] on div "Trader" at bounding box center [252, 215] width 67 height 21
click at [232, 231] on span "Trader" at bounding box center [352, 236] width 266 height 14
click at [73, 319] on span "Directory" at bounding box center [63, 319] width 46 height 12
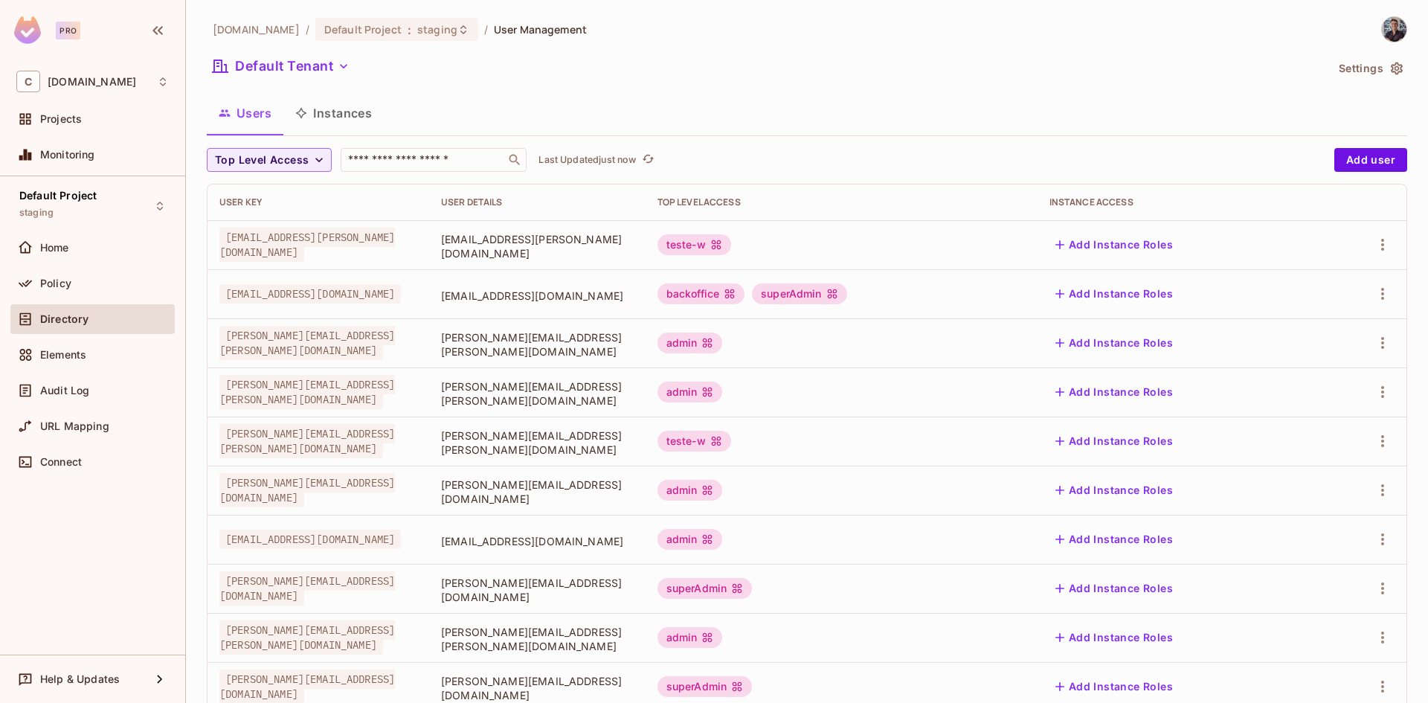
click at [339, 108] on button "Instances" at bounding box center [333, 112] width 100 height 37
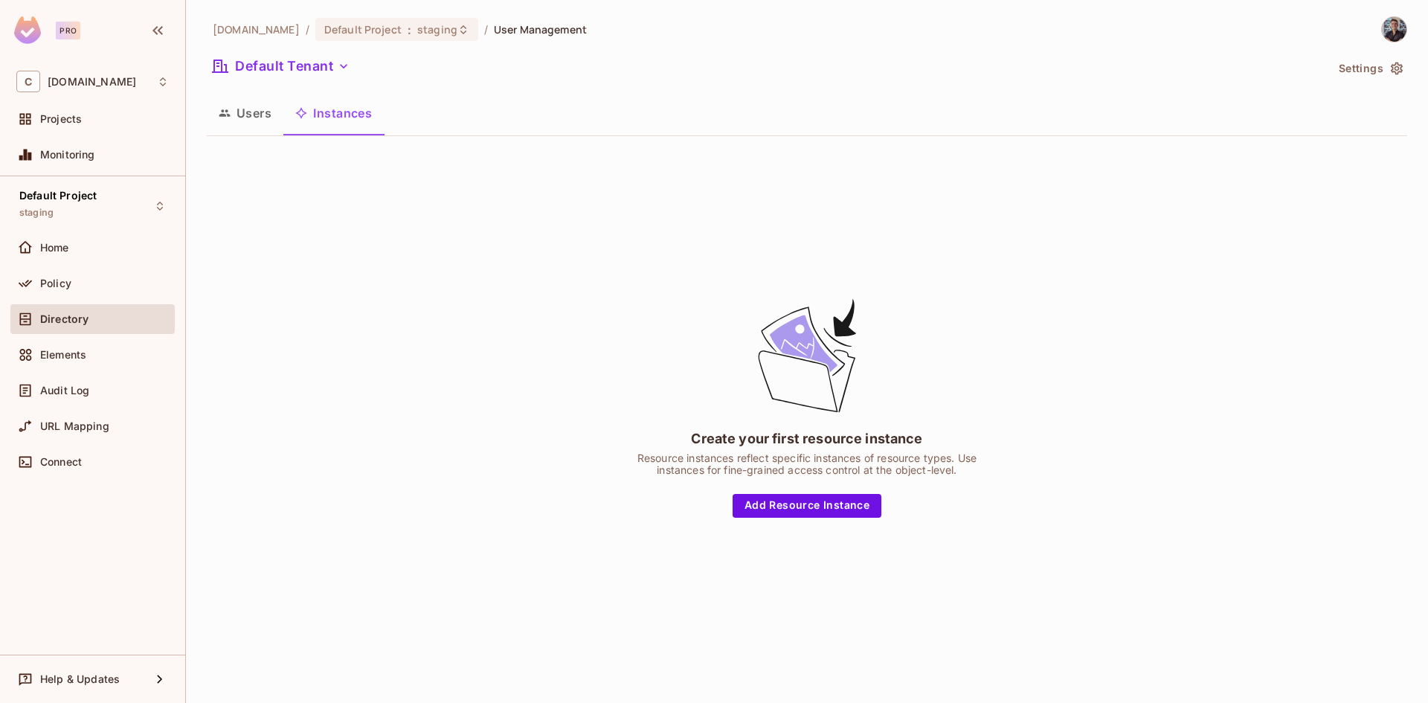
click at [238, 110] on button "Users" at bounding box center [245, 112] width 77 height 37
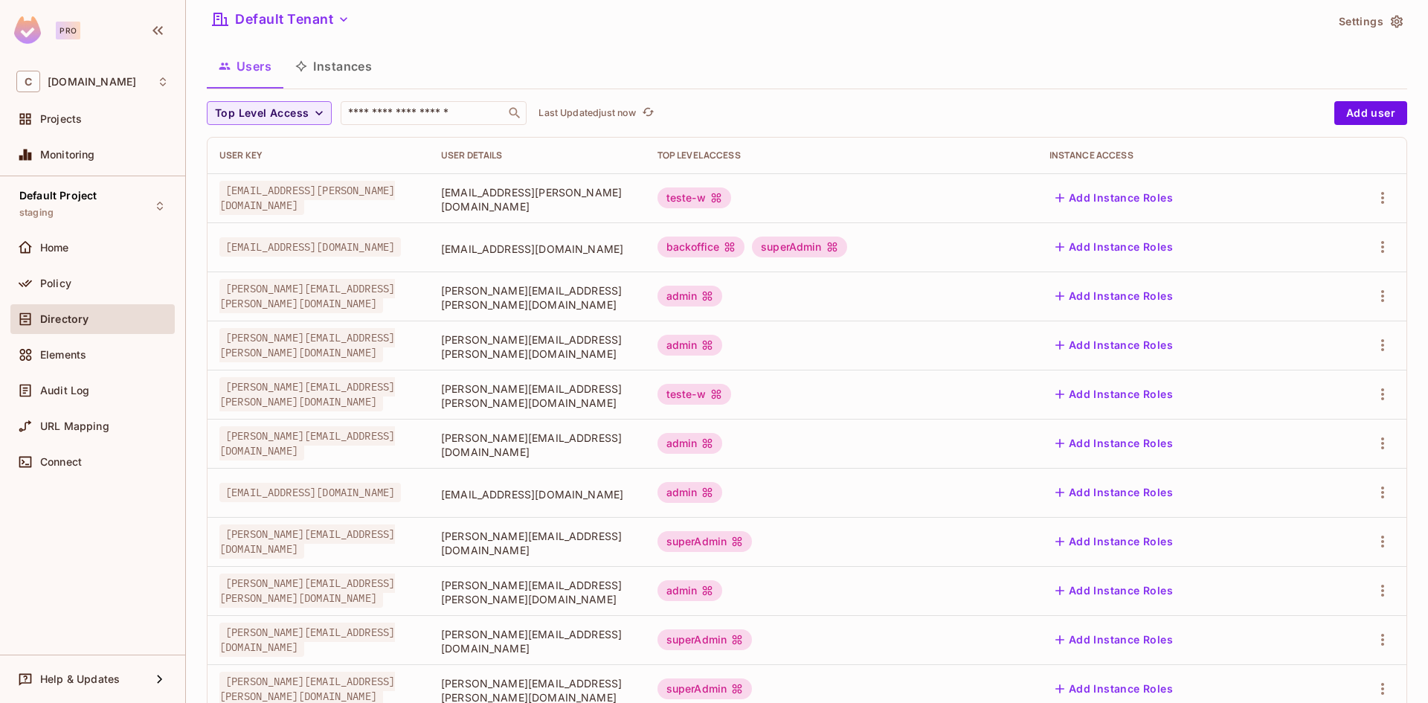
scroll to position [39, 0]
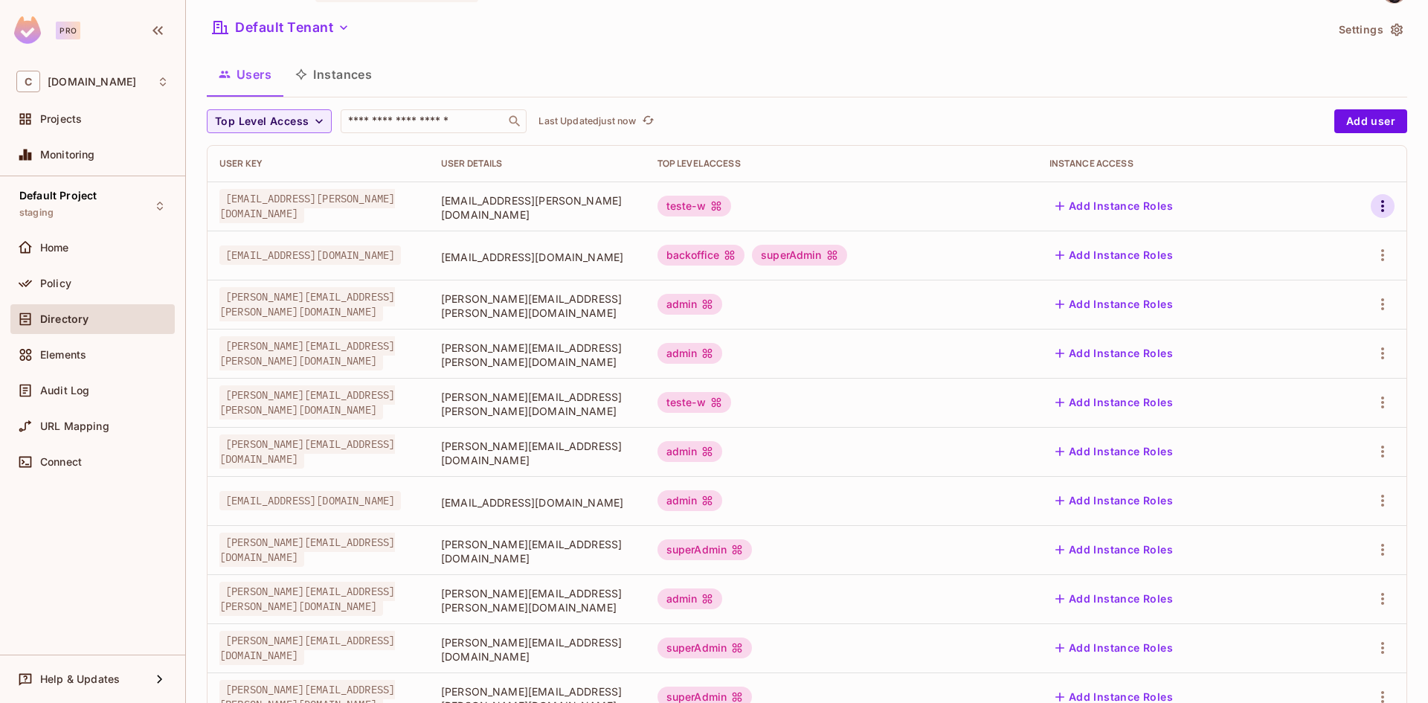
click at [1374, 213] on icon "button" at bounding box center [1383, 206] width 18 height 18
click at [1064, 86] on div at bounding box center [714, 351] width 1428 height 703
click at [137, 252] on div "Home" at bounding box center [104, 248] width 129 height 12
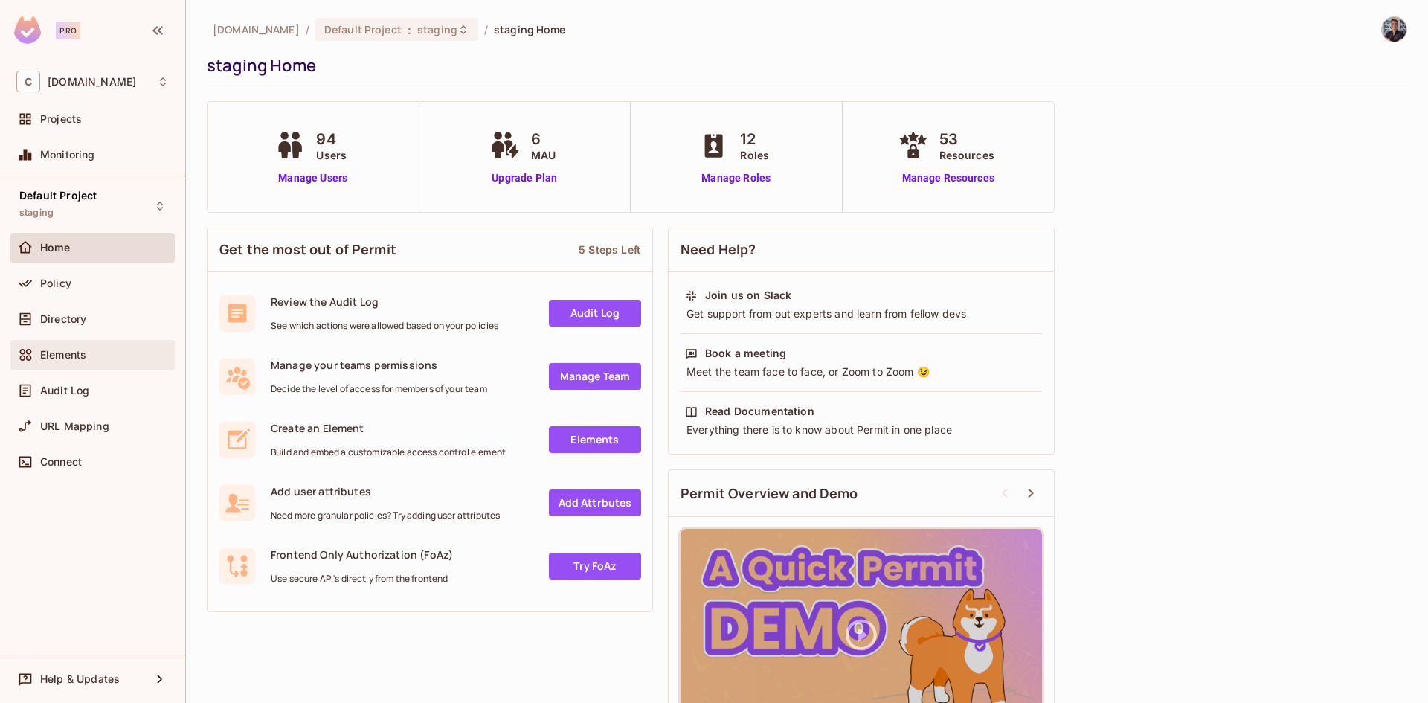
click at [120, 346] on div "Elements" at bounding box center [92, 355] width 152 height 18
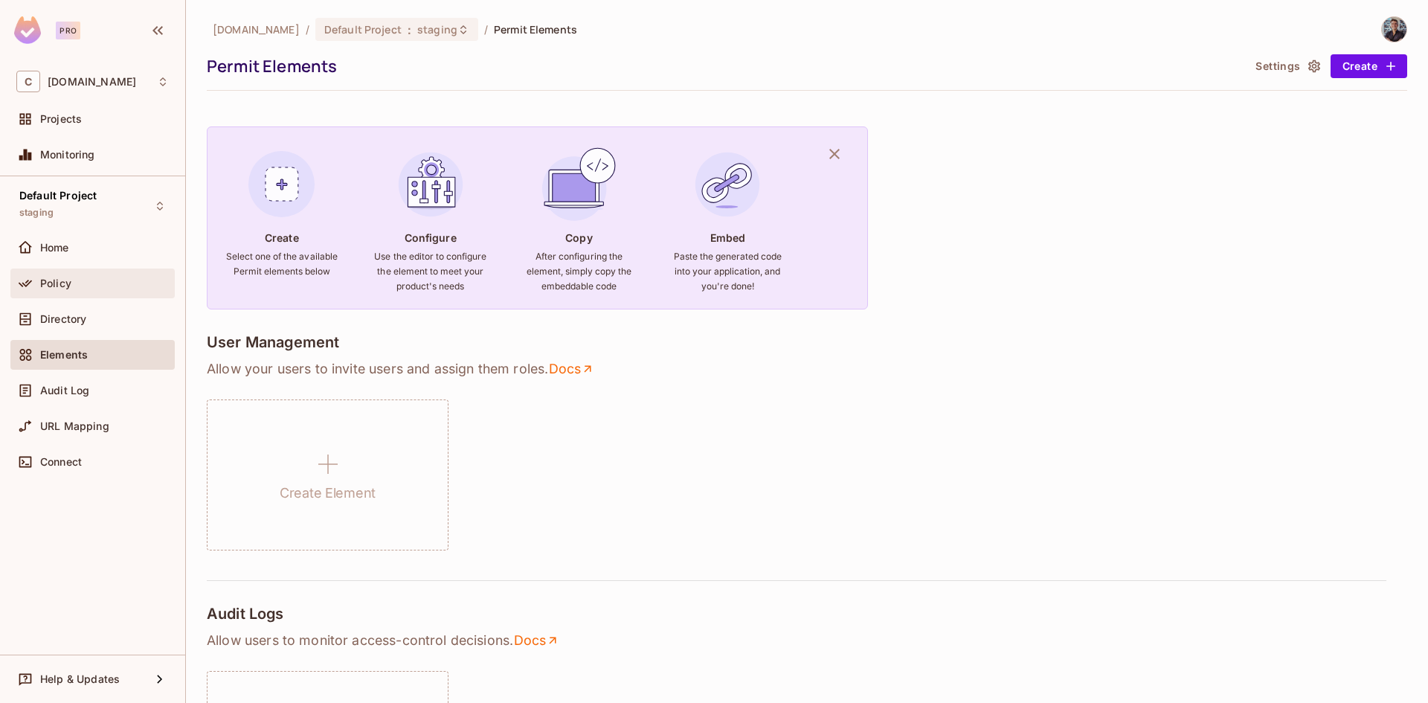
click at [102, 293] on div "Policy" at bounding box center [92, 284] width 164 height 30
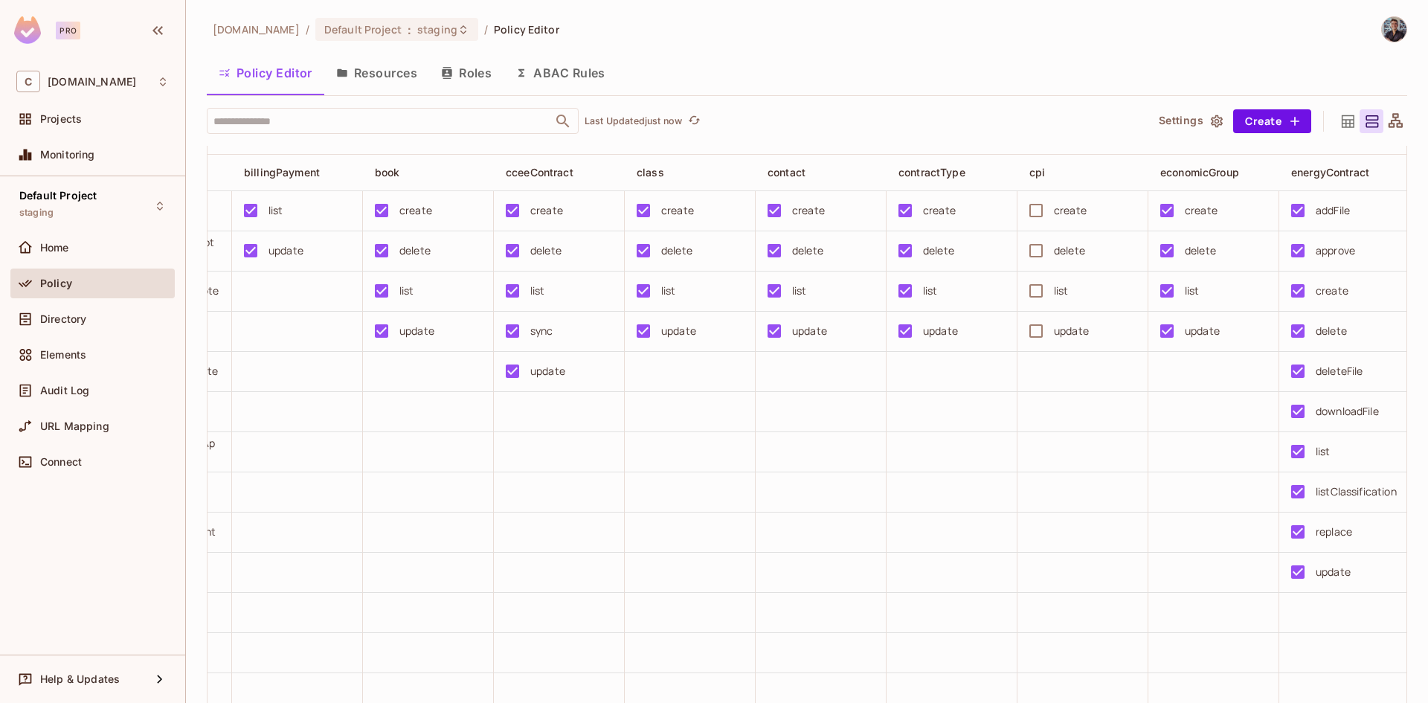
scroll to position [0, 893]
click at [1383, 679] on button "Save Changes" at bounding box center [1370, 680] width 91 height 24
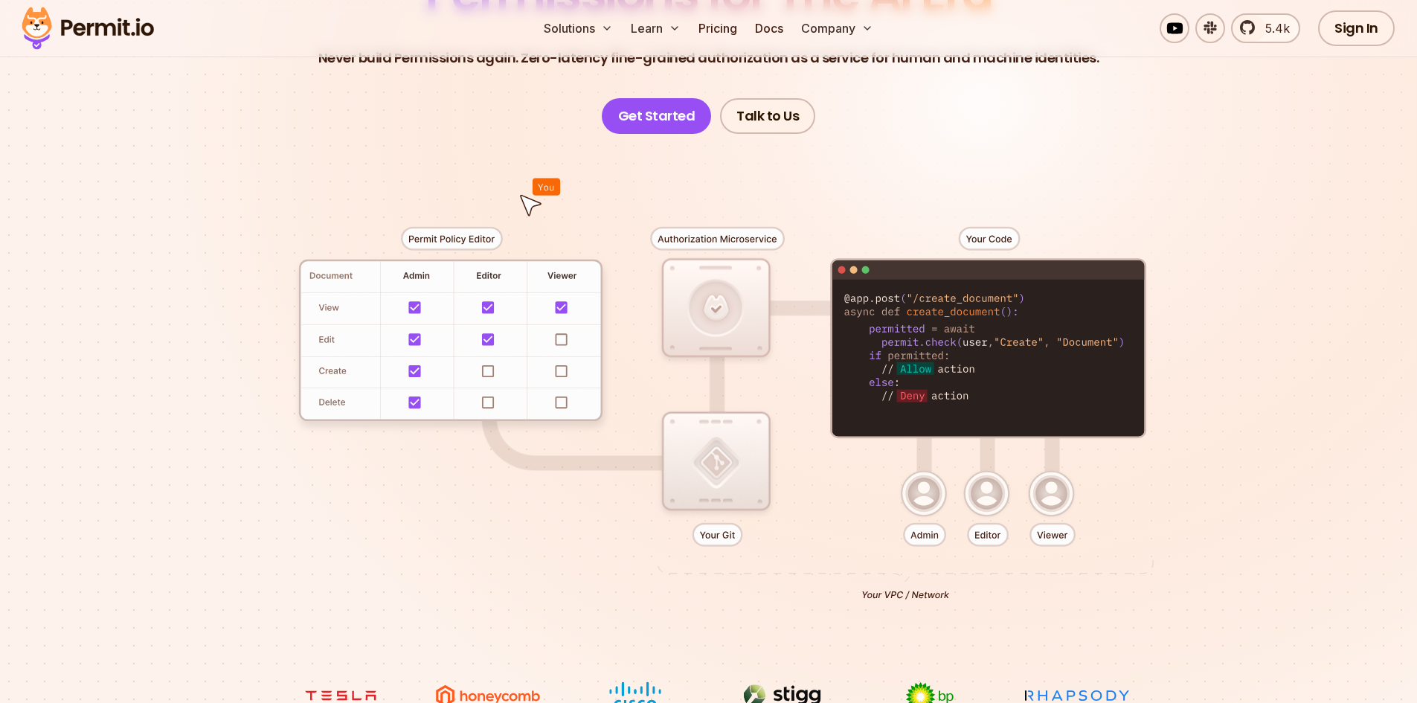
scroll to position [223, 0]
